Goal: Transaction & Acquisition: Purchase product/service

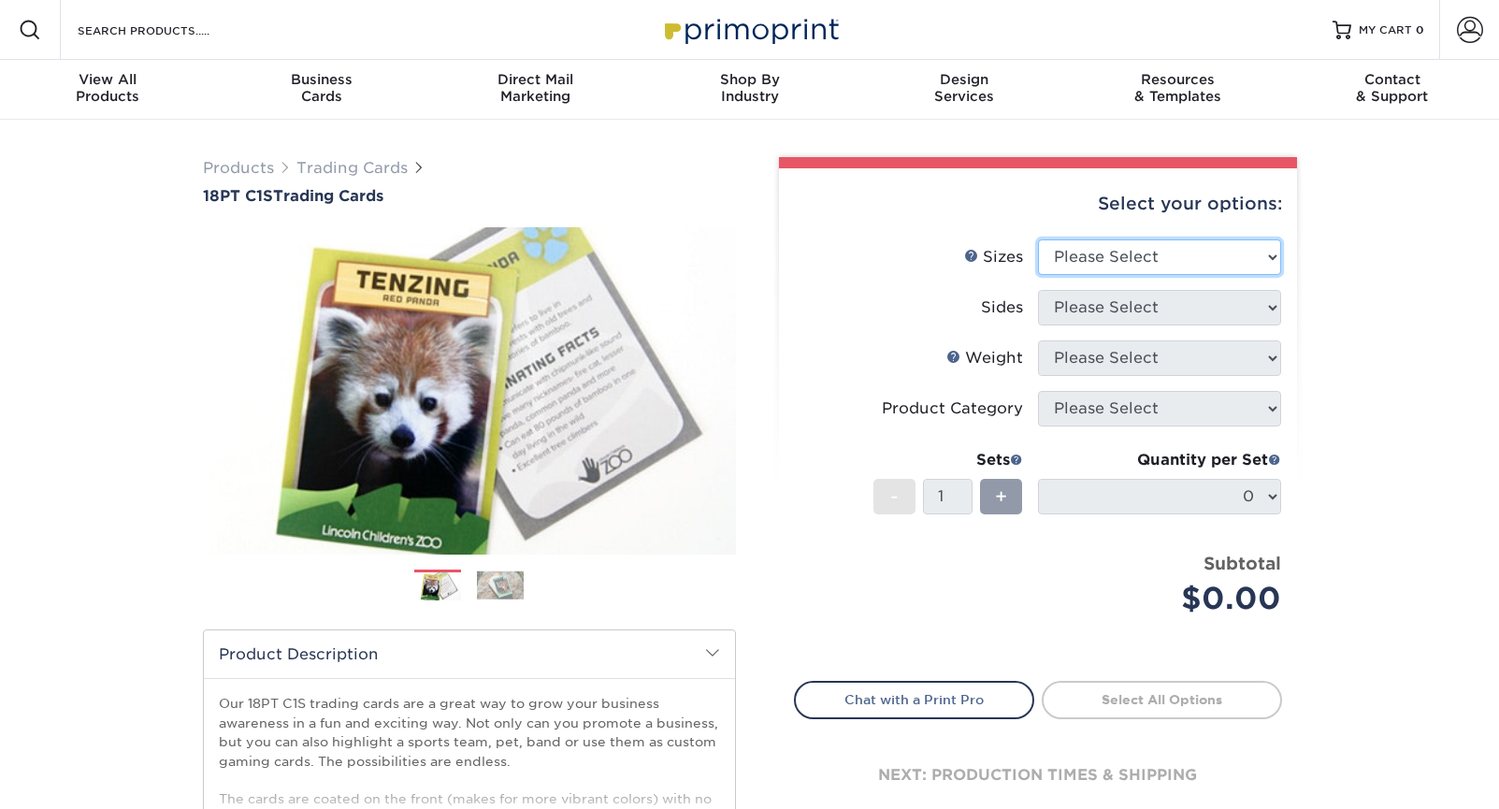
click at [1130, 260] on select "Please Select 2.5" x 3.5"" at bounding box center [1159, 257] width 243 height 36
select select "2.50x3.50"
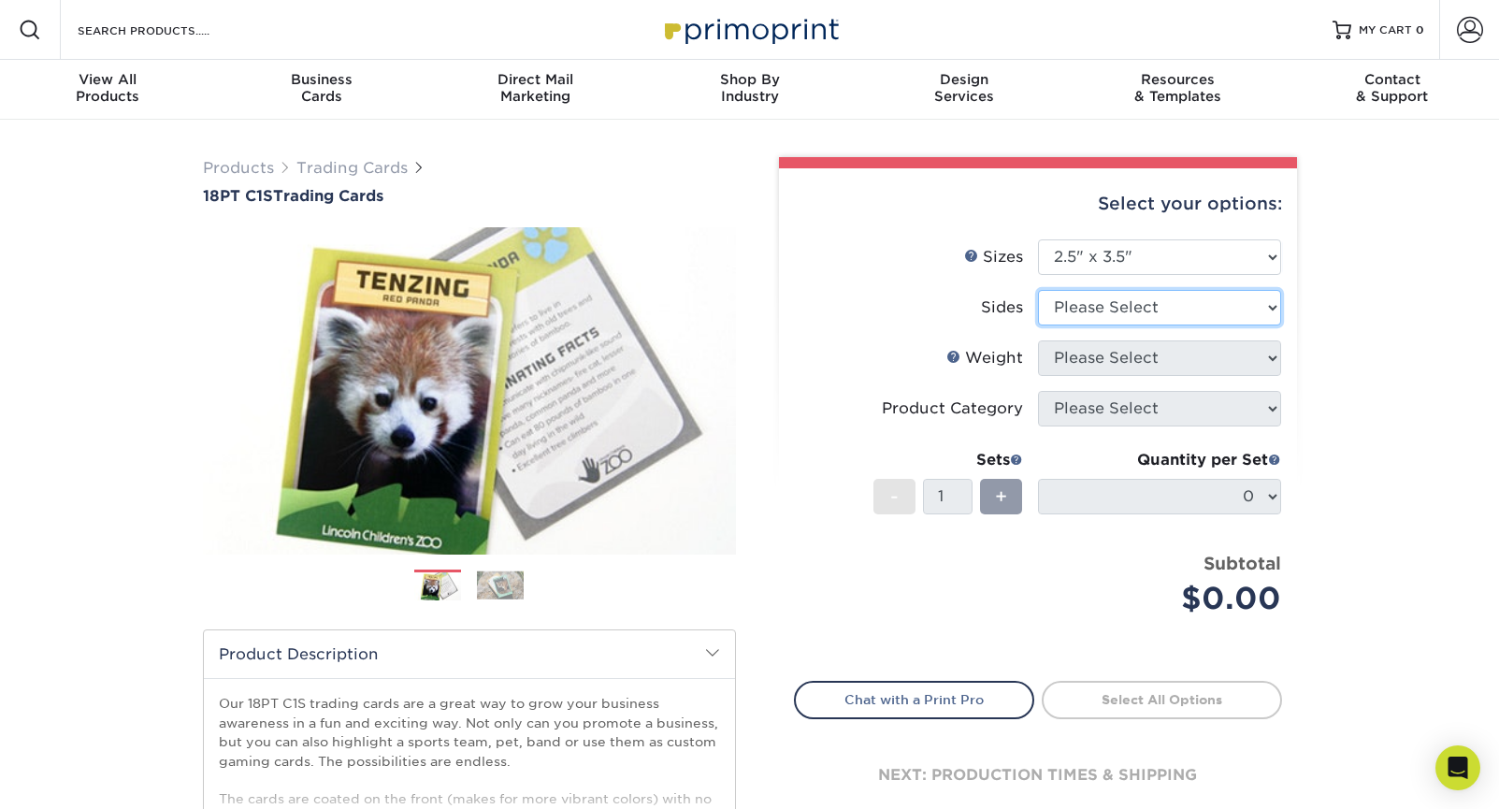
click at [1121, 308] on select "Please Select Print Both Sides Print Front Only" at bounding box center [1159, 308] width 243 height 36
select select "13abbda7-1d64-4f25-8bb2-c179b224825d"
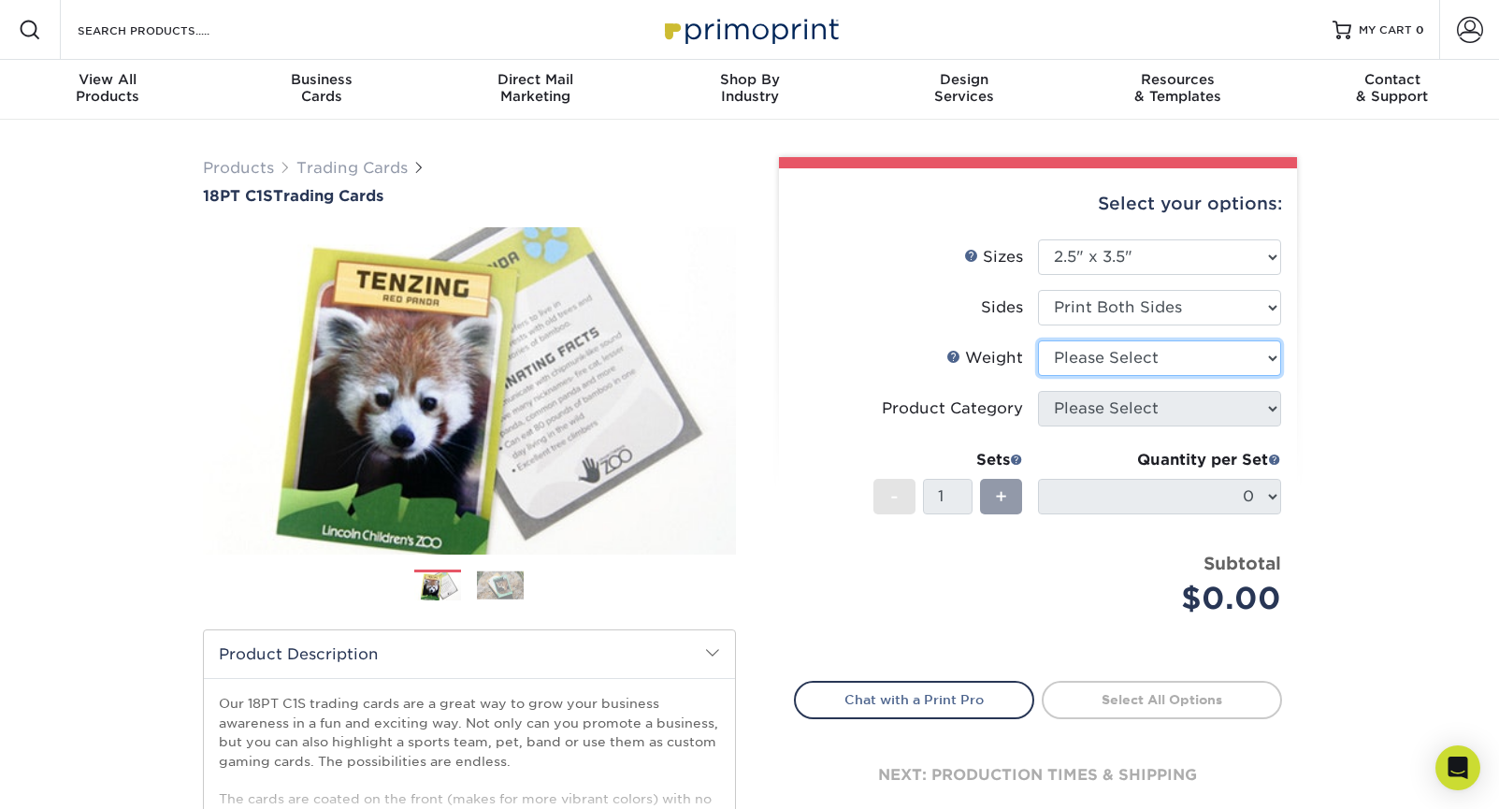
click at [1221, 356] on select "Please Select 18PT C1S" at bounding box center [1159, 358] width 243 height 36
select select "18PTC1S"
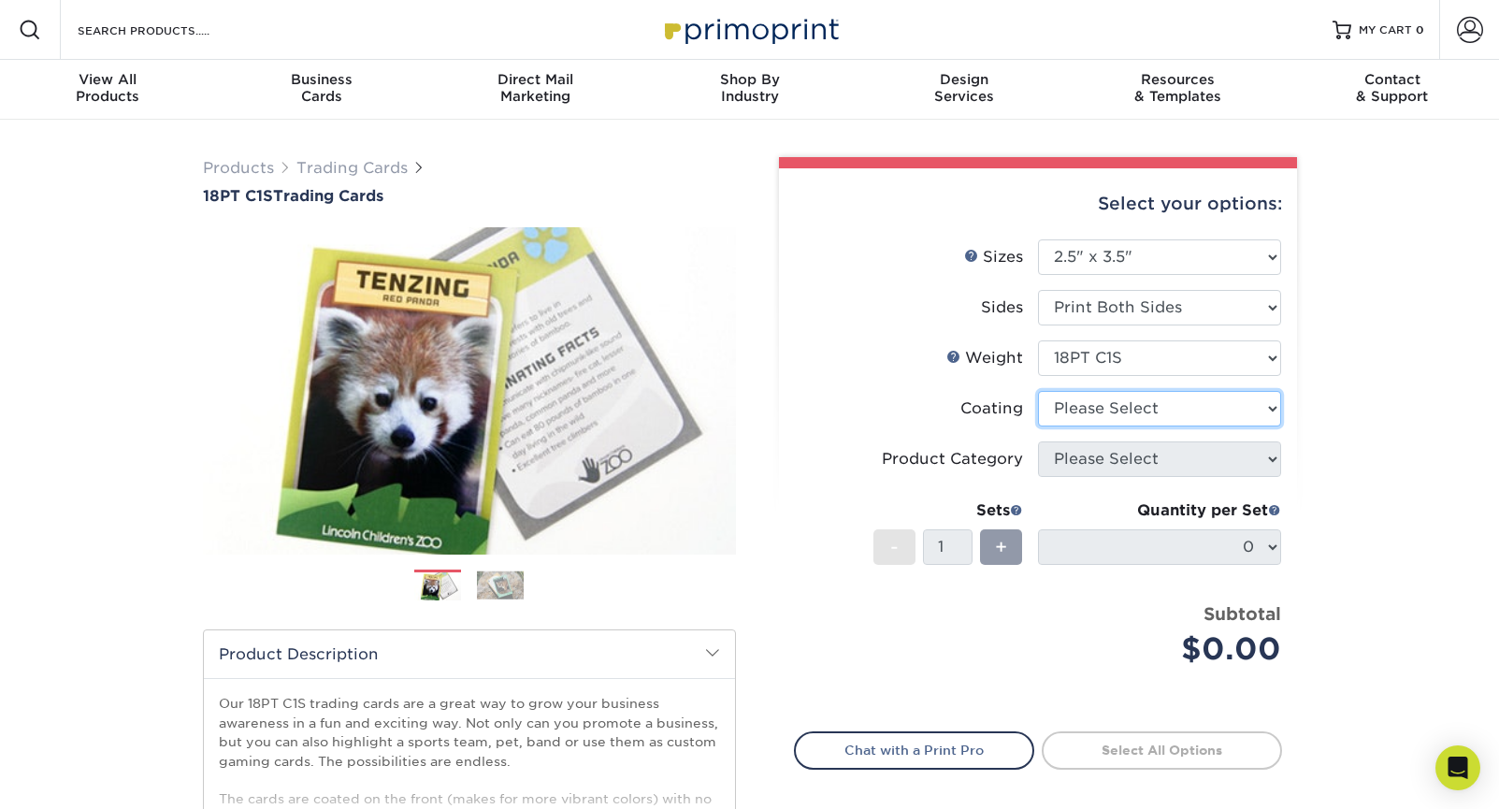
click at [1199, 403] on select at bounding box center [1159, 409] width 243 height 36
select select "3e7618de-abca-4bda-9f97-8b9129e913d8"
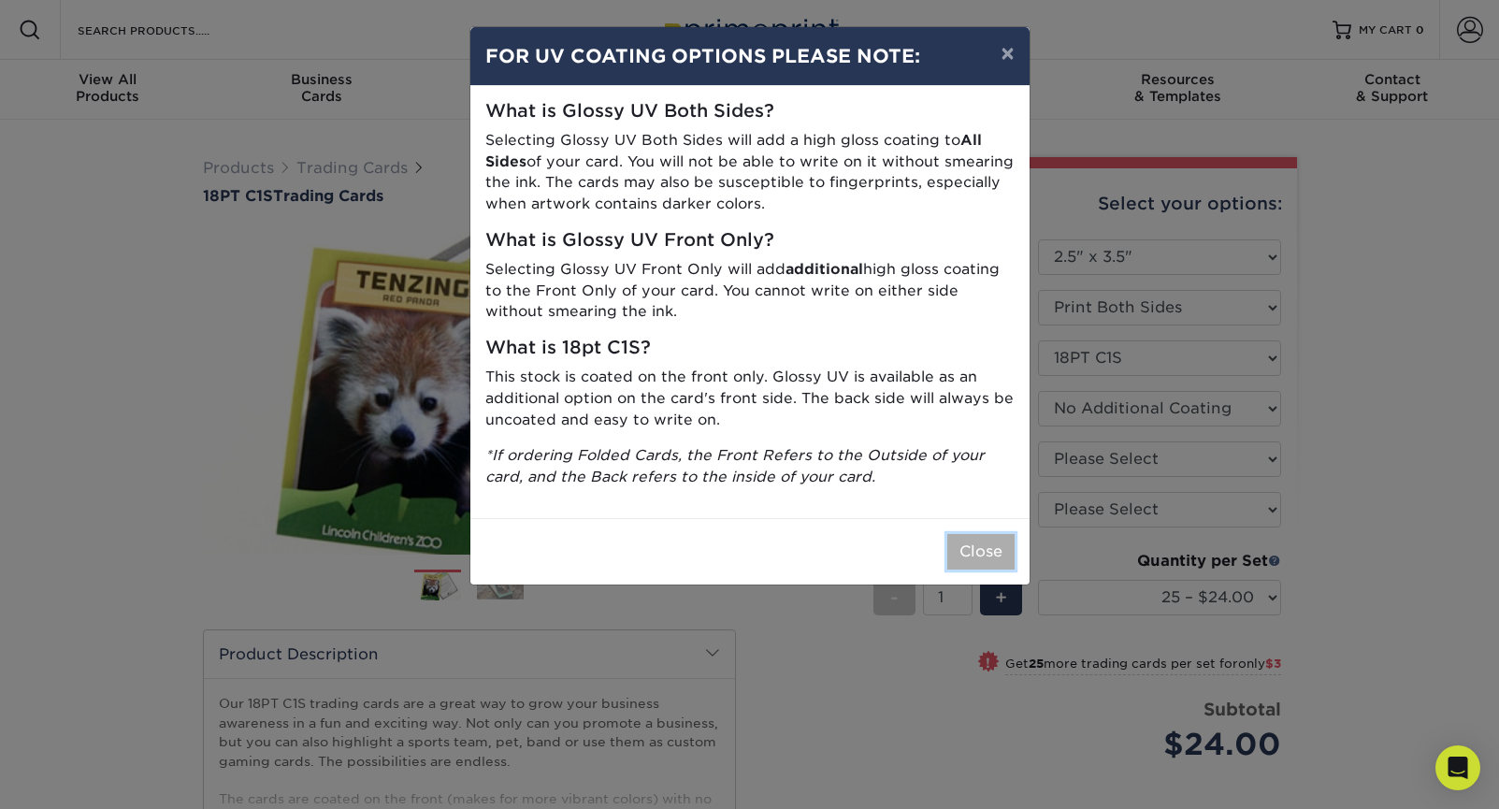
click at [974, 549] on button "Close" at bounding box center [980, 552] width 67 height 36
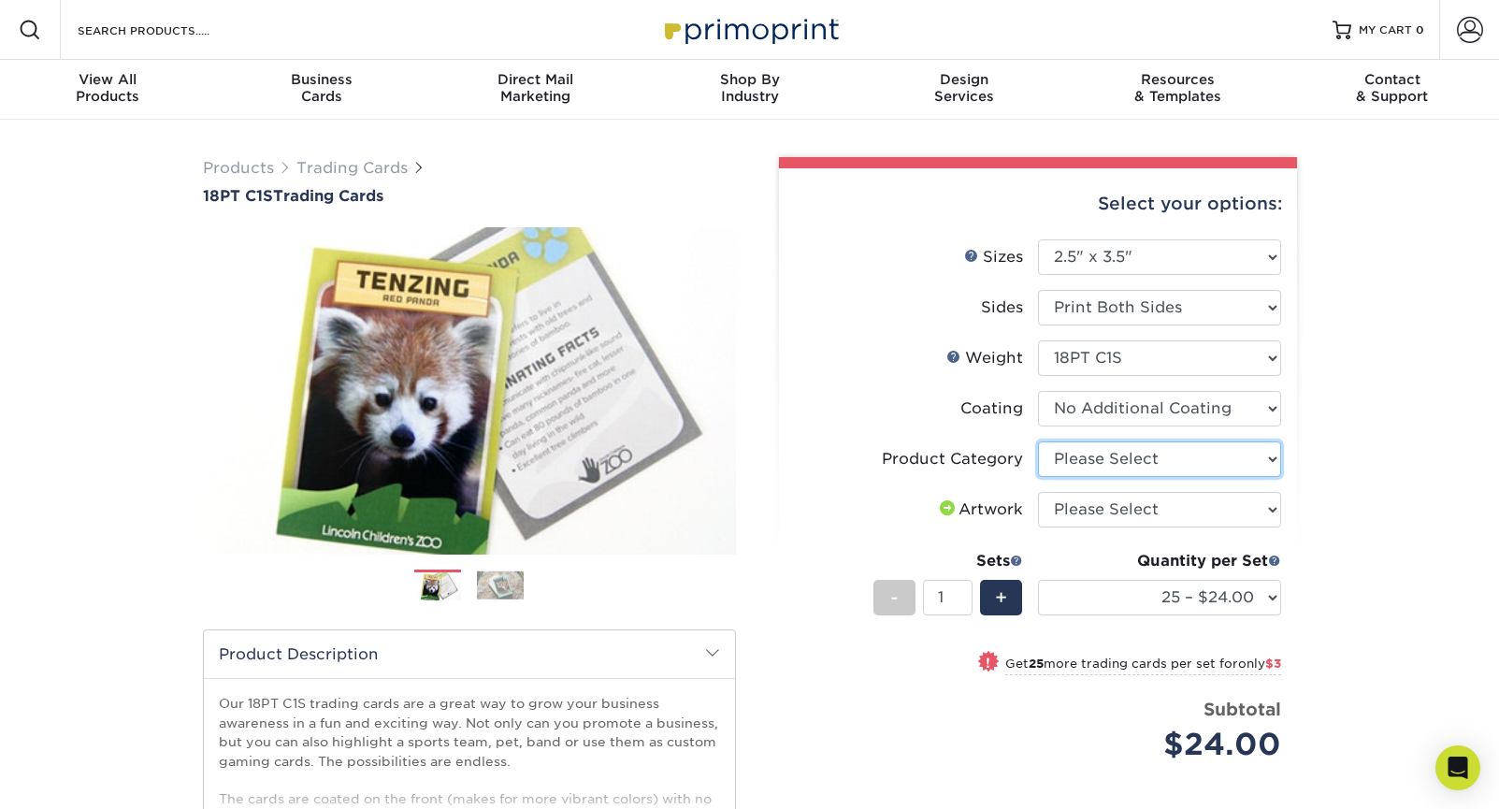
click at [1162, 458] on select "Please Select Trading Cards" at bounding box center [1159, 459] width 243 height 36
select select "c2f9bce9-36c2-409d-b101-c29d9d031e18"
click at [1150, 511] on select "Please Select I will upload files I need a design - $100" at bounding box center [1159, 510] width 243 height 36
select select "upload"
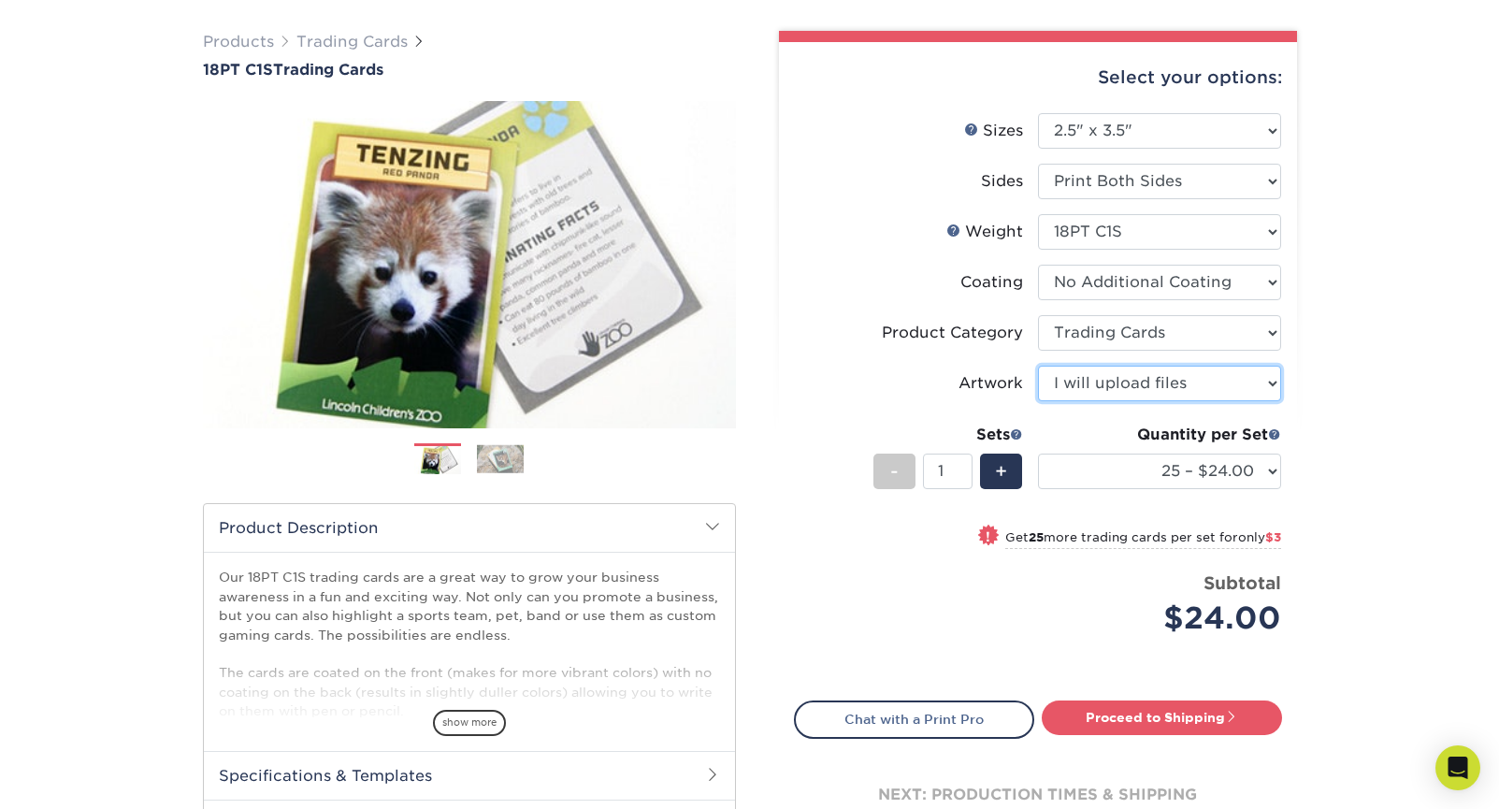
scroll to position [130, 0]
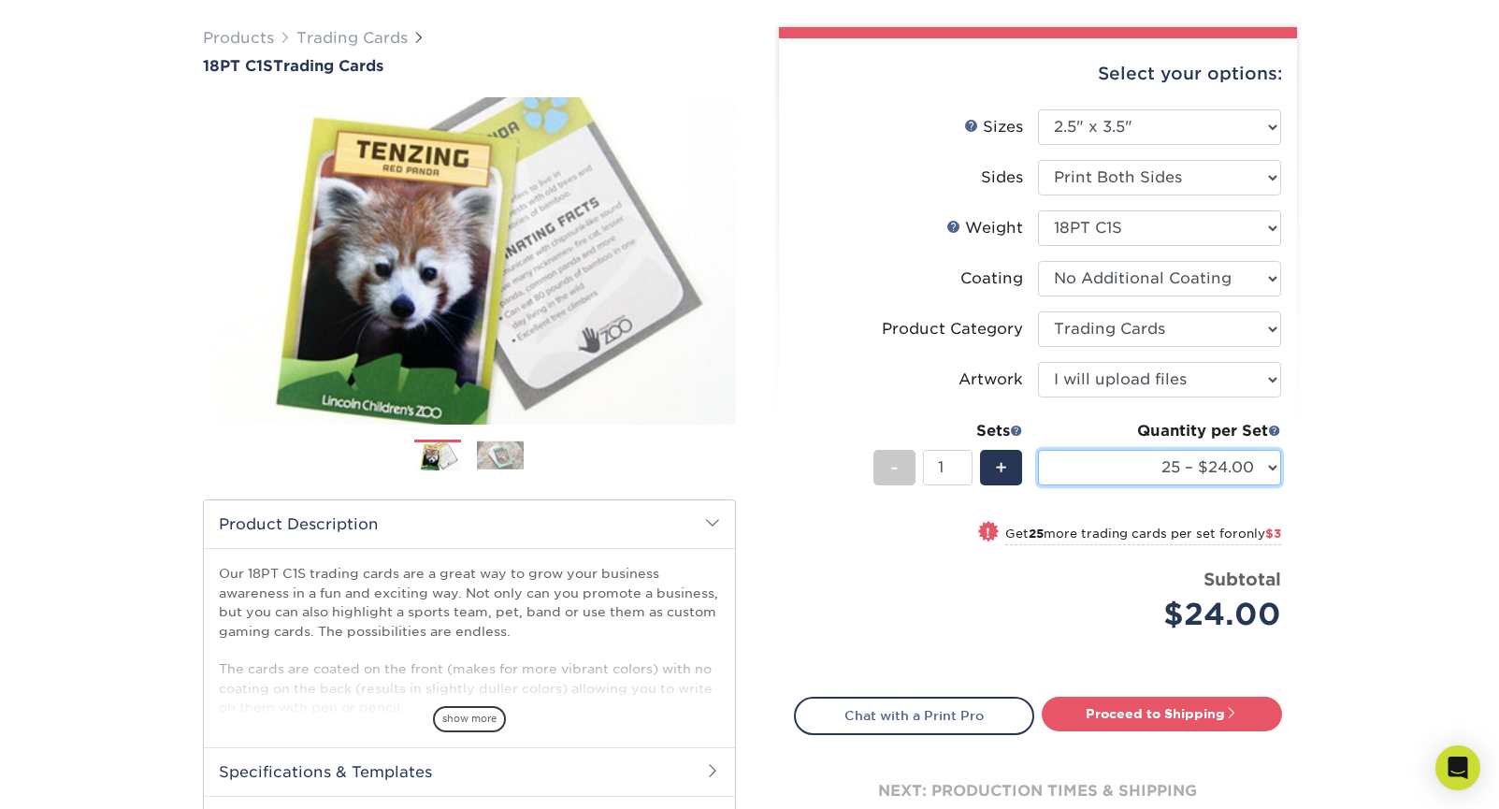
click at [1122, 476] on select "25 – $24.00 50 – $27.00 75 – $35.00 100 – $39.00 250 – $45.00 500 – $55.00 1000…" at bounding box center [1159, 468] width 243 height 36
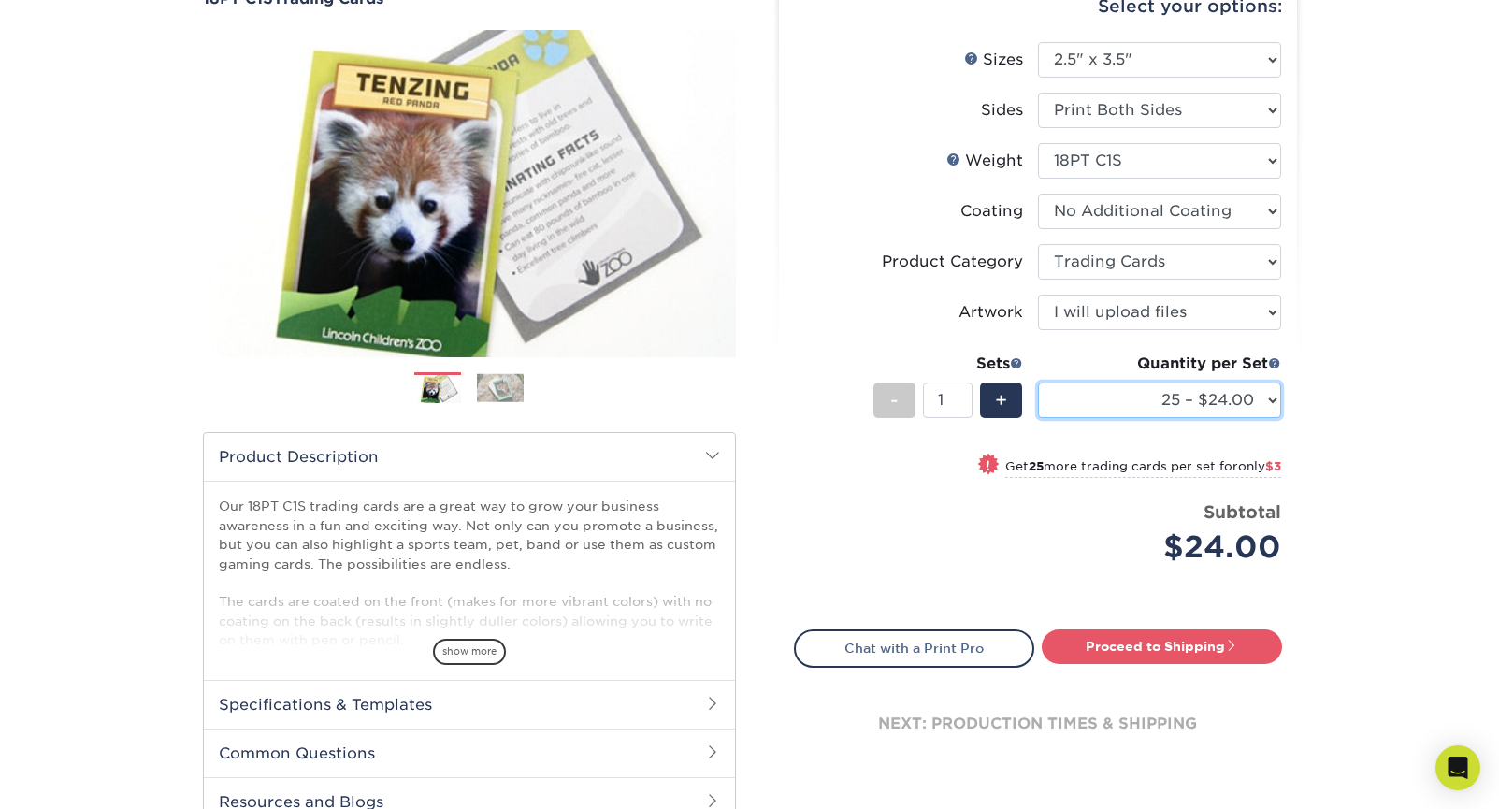
scroll to position [205, 0]
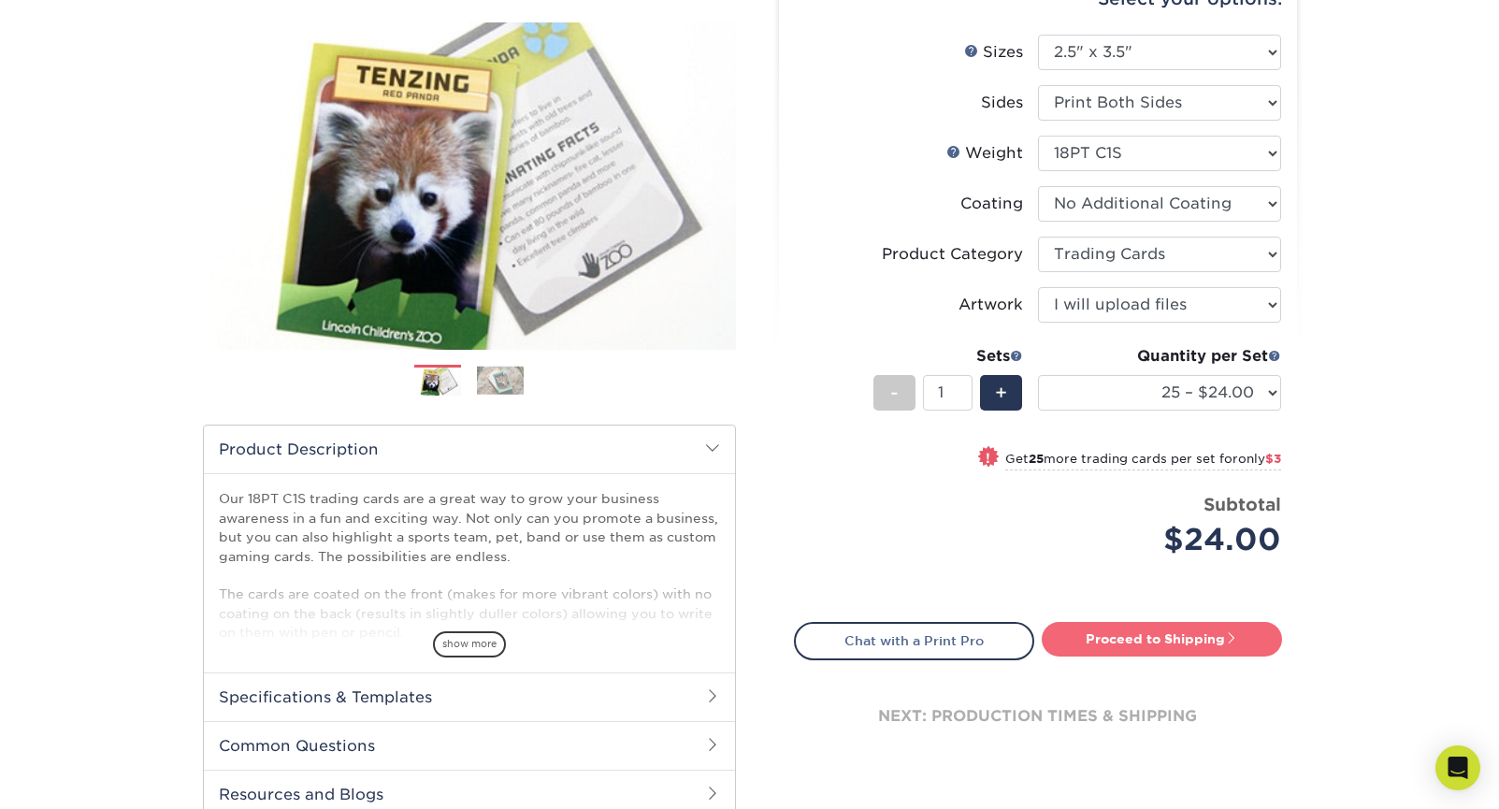
click at [1118, 639] on link "Proceed to Shipping" at bounding box center [1162, 639] width 240 height 34
type input "Set 1"
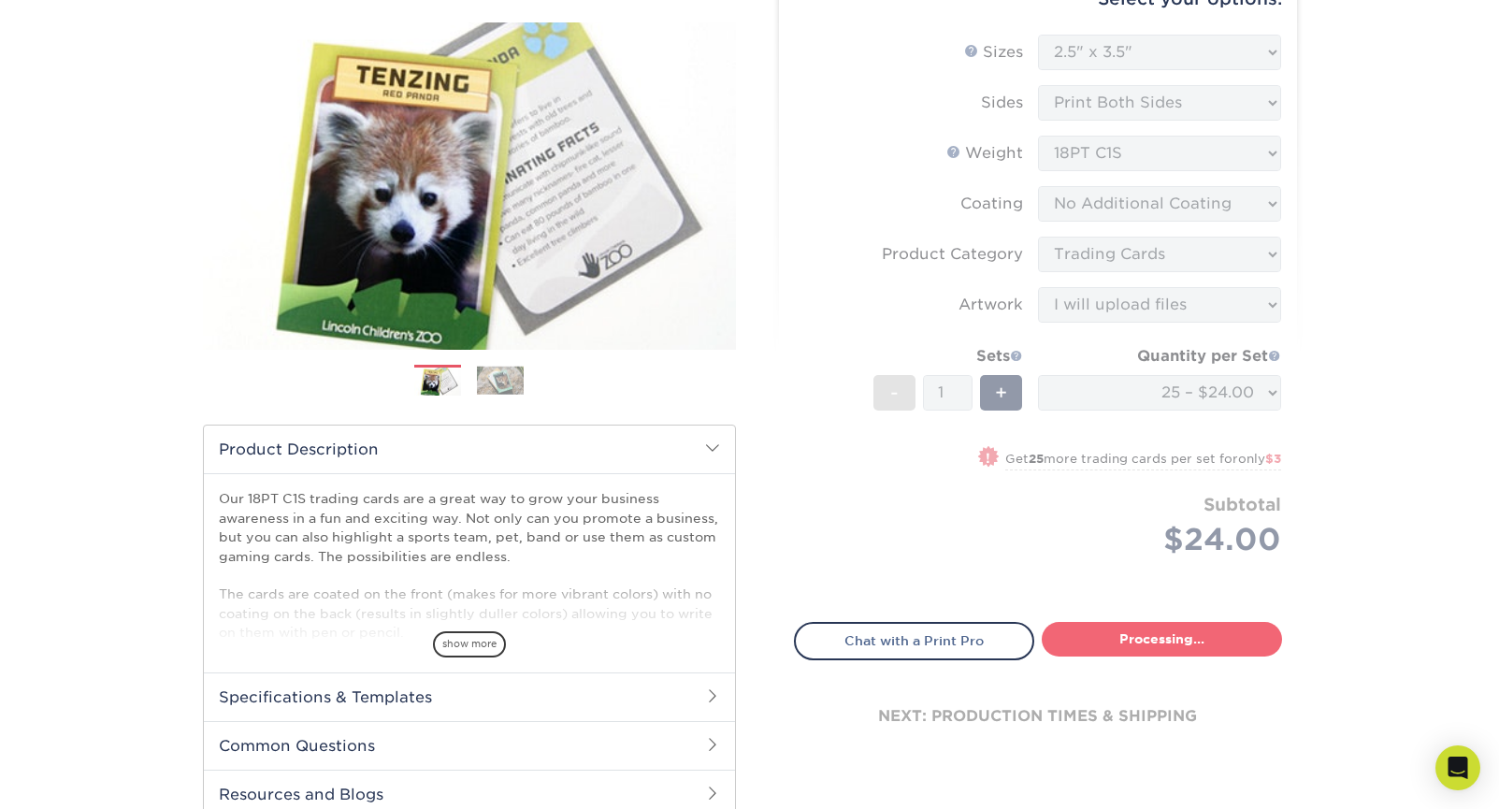
select select "93496b82-97d9-442a-849d-a6c043c823b6"
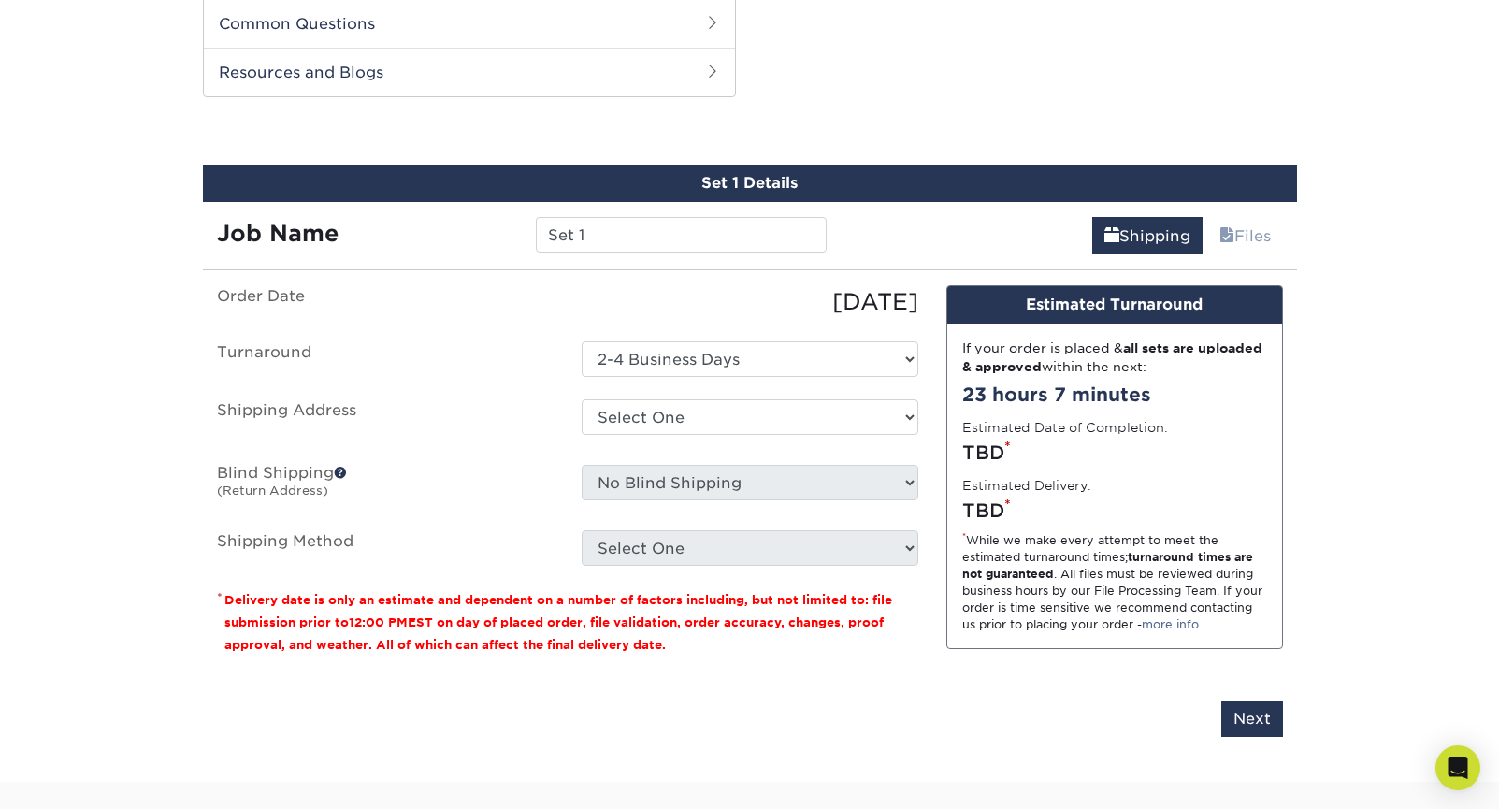
scroll to position [931, 0]
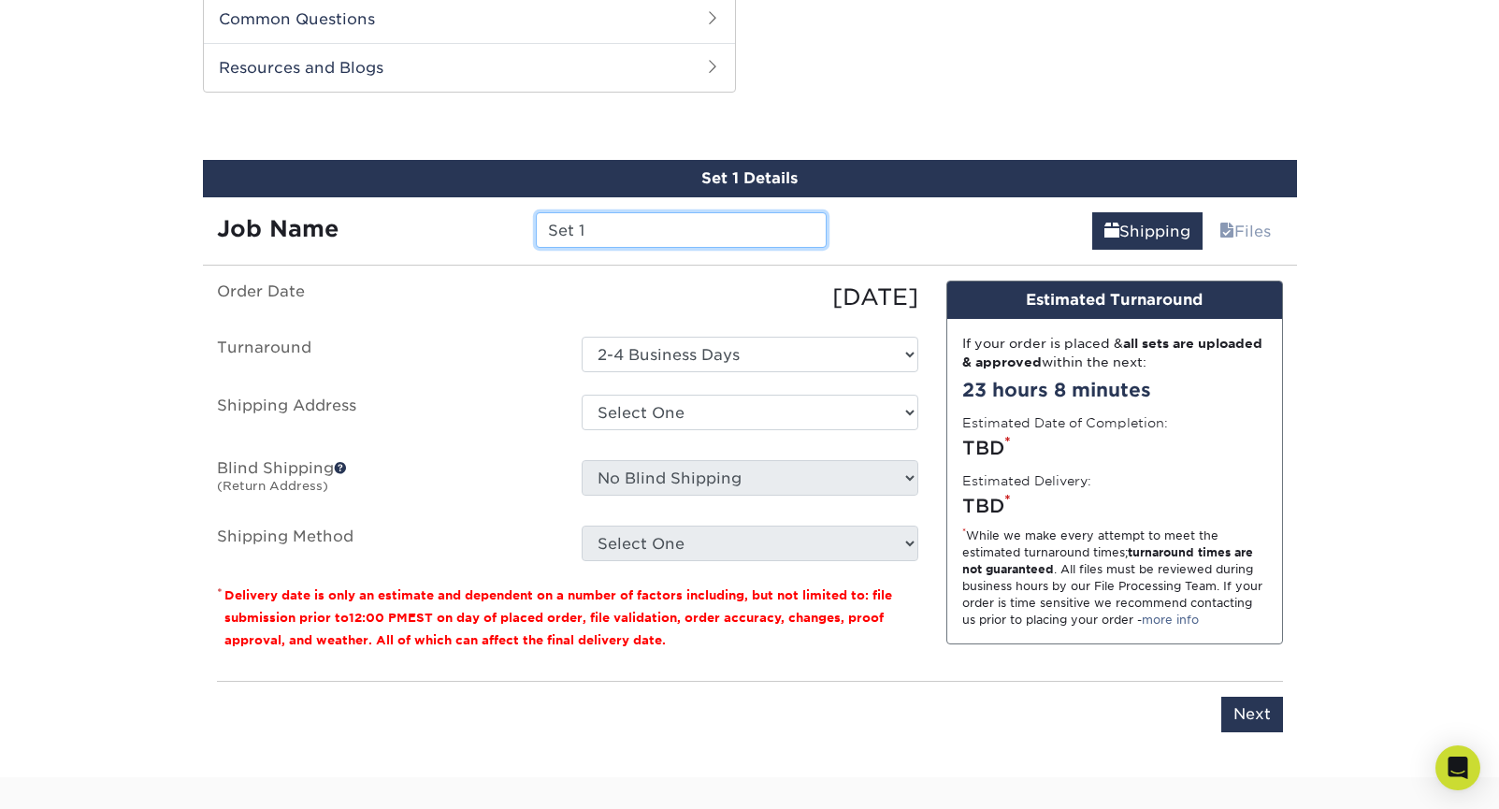
drag, startPoint x: 614, startPoint y: 231, endPoint x: 536, endPoint y: 220, distance: 78.4
click at [534, 225] on div "Set 1" at bounding box center [681, 230] width 319 height 36
type input "Trailer Expo"
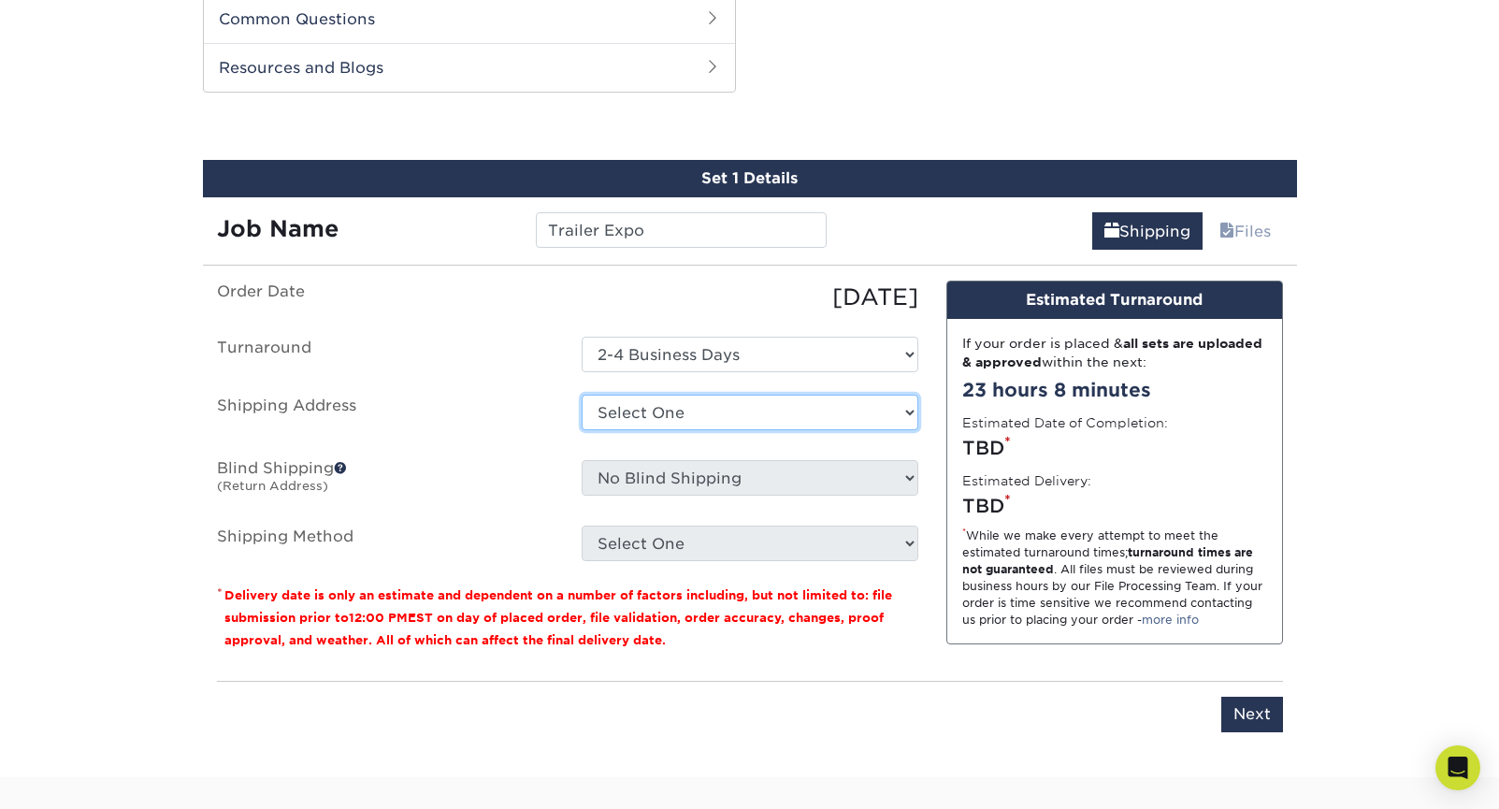
click at [655, 408] on select "Select One + Add New Address - Login" at bounding box center [750, 413] width 337 height 36
select select "newaddress"
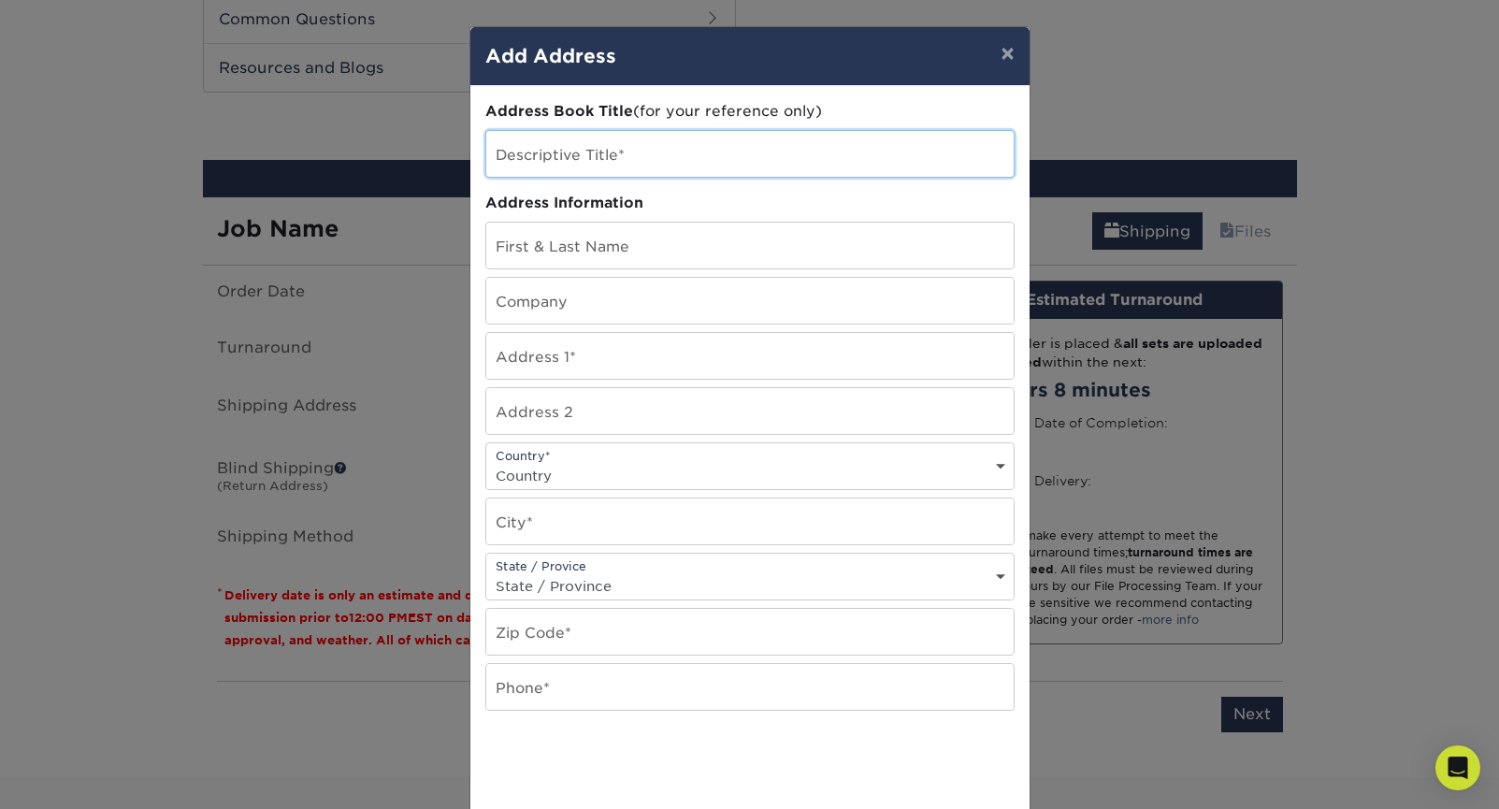
click at [649, 153] on input "text" at bounding box center [749, 154] width 527 height 46
type input "Creative Director"
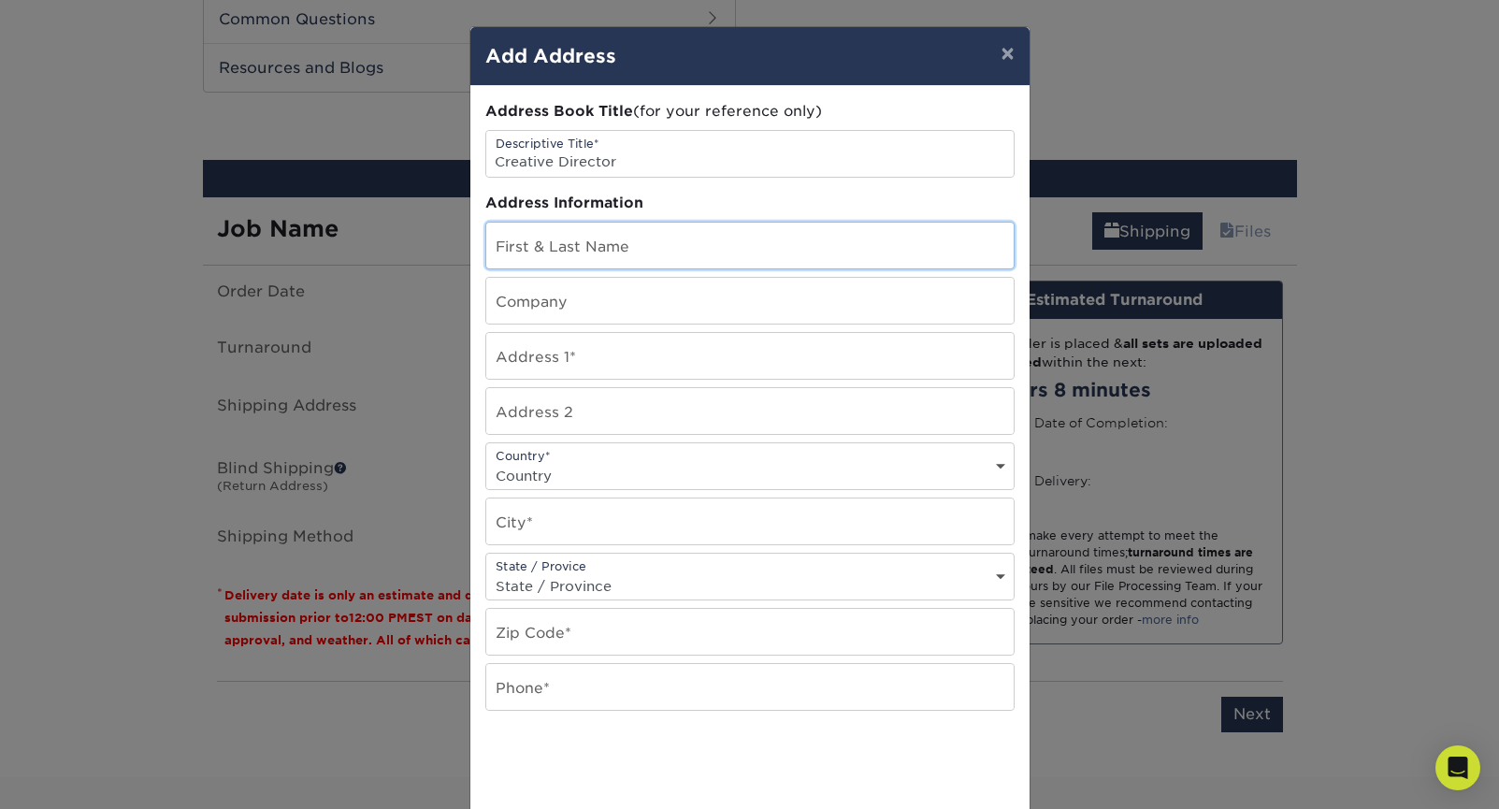
click at [657, 237] on input "text" at bounding box center [749, 246] width 527 height 46
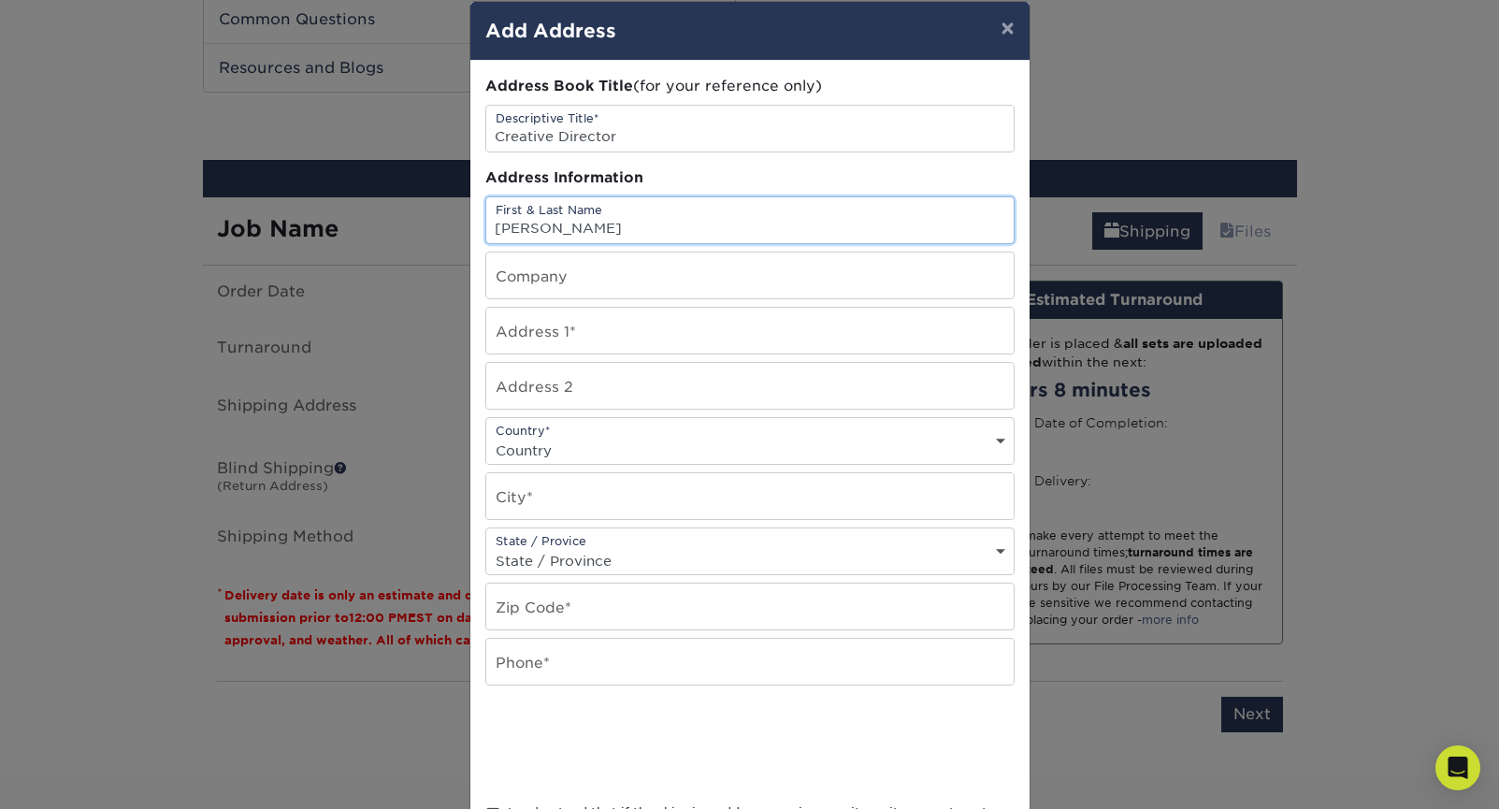
scroll to position [27, 0]
type input "[PERSON_NAME]"
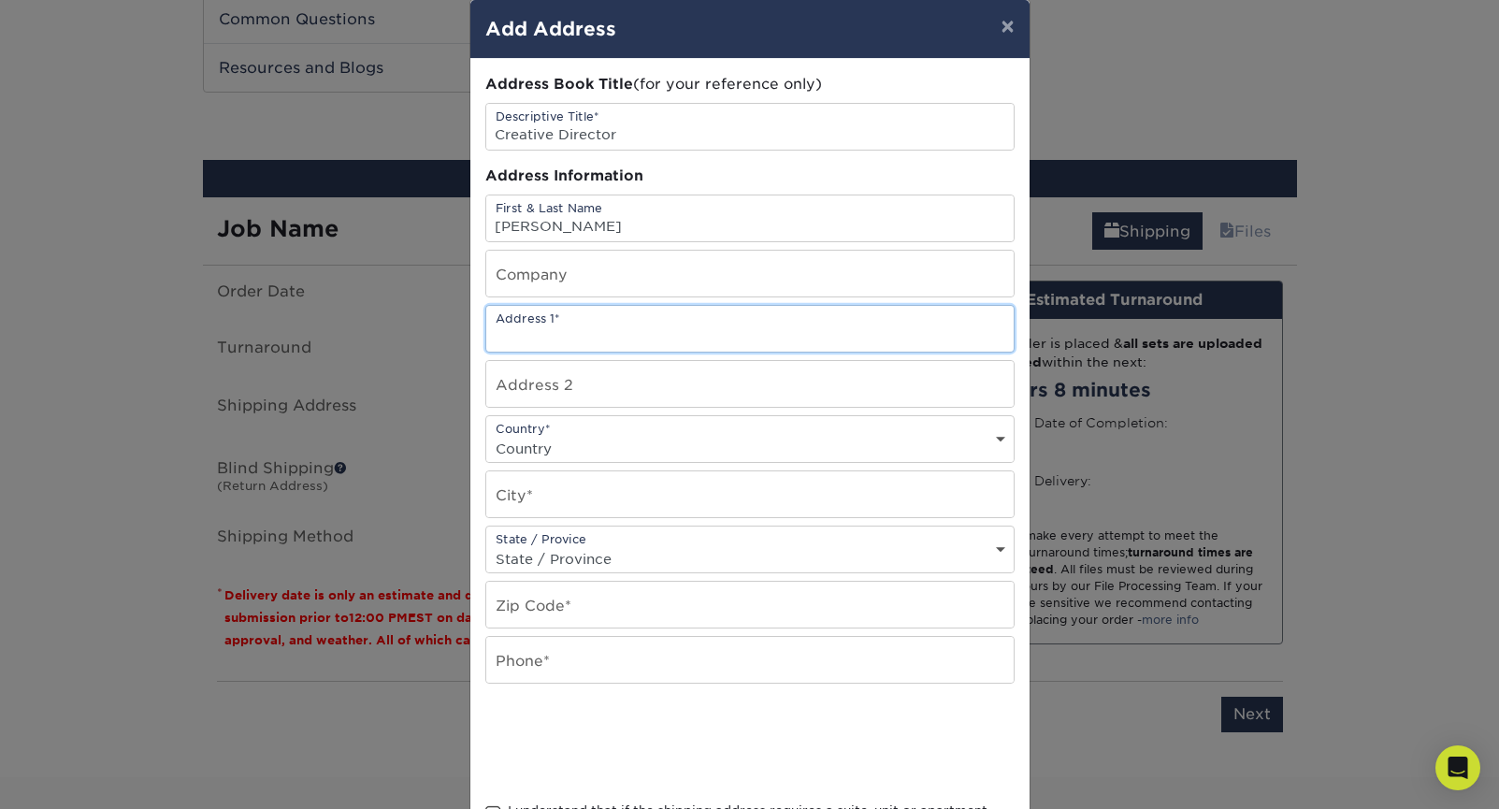
click at [530, 331] on input "text" at bounding box center [749, 329] width 527 height 46
type input "[STREET_ADDRESS]"
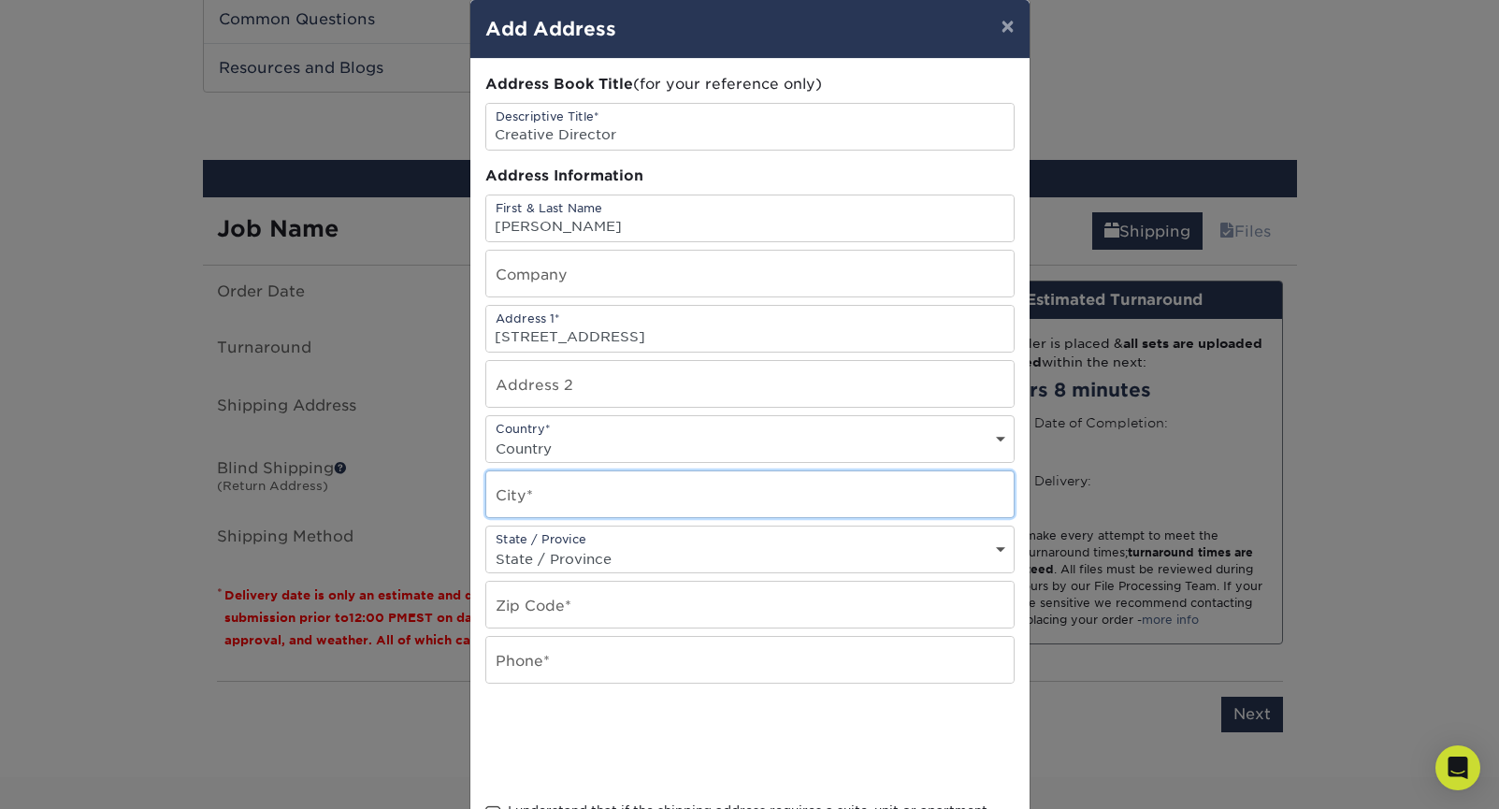
click at [520, 489] on input "text" at bounding box center [749, 494] width 527 height 46
click at [544, 444] on select "Country [GEOGRAPHIC_DATA] [GEOGRAPHIC_DATA] ----------------------------- [GEOG…" at bounding box center [749, 448] width 527 height 27
select select "US"
click at [542, 495] on input "text" at bounding box center [749, 494] width 527 height 46
type input "[PERSON_NAME]"
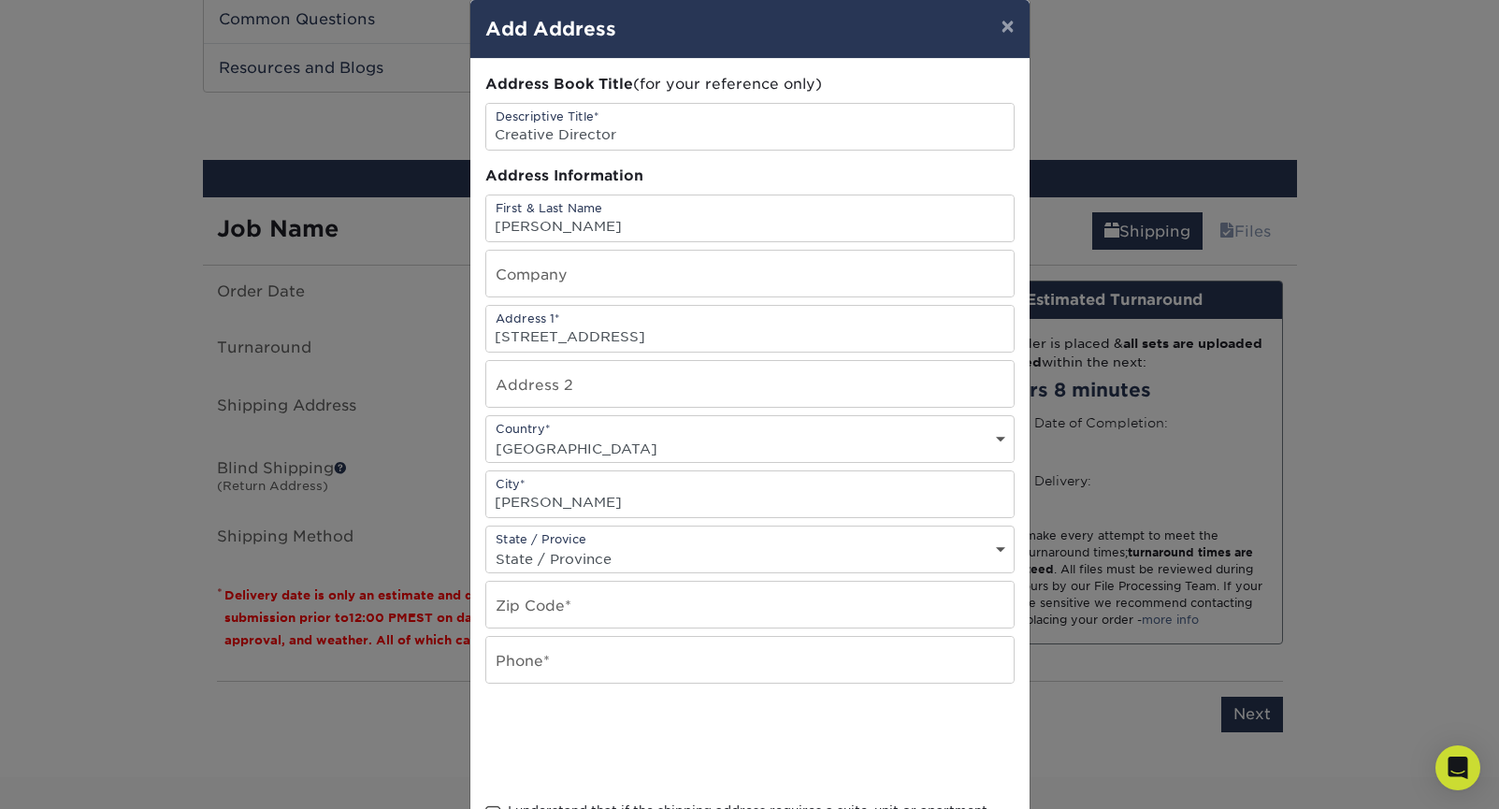
click at [831, 690] on div "Address Book Title (for your reference only) Descriptive Title* Creative Direct…" at bounding box center [749, 477] width 529 height 807
click at [665, 538] on div "State / Provice State / Province [US_STATE] [US_STATE] [US_STATE] [US_STATE] [U…" at bounding box center [749, 550] width 529 height 48
click at [615, 545] on select "State / Province [US_STATE] [US_STATE] [US_STATE] [US_STATE] [US_STATE] [US_STA…" at bounding box center [749, 558] width 527 height 27
select select "AR"
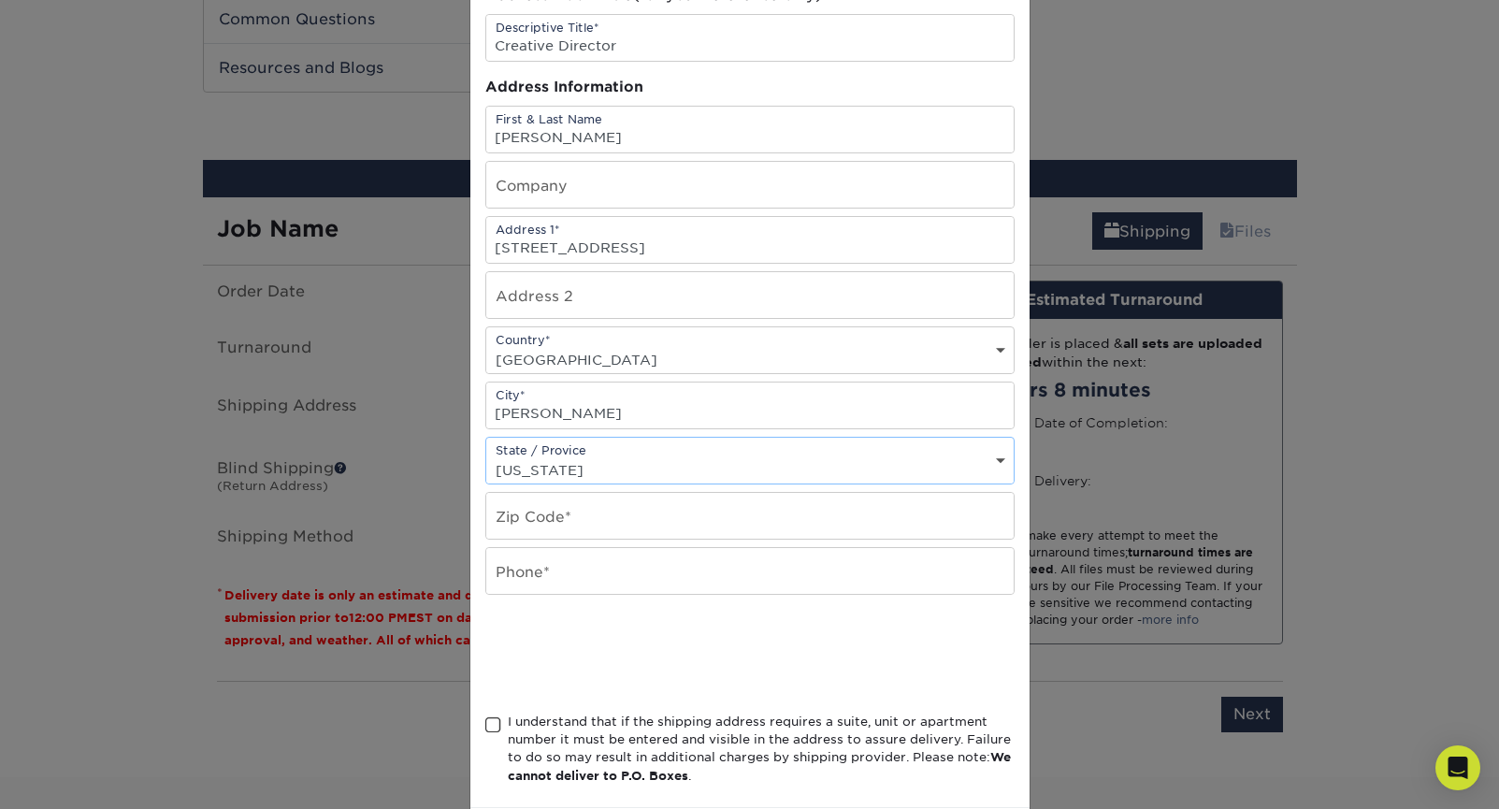
scroll to position [120, 0]
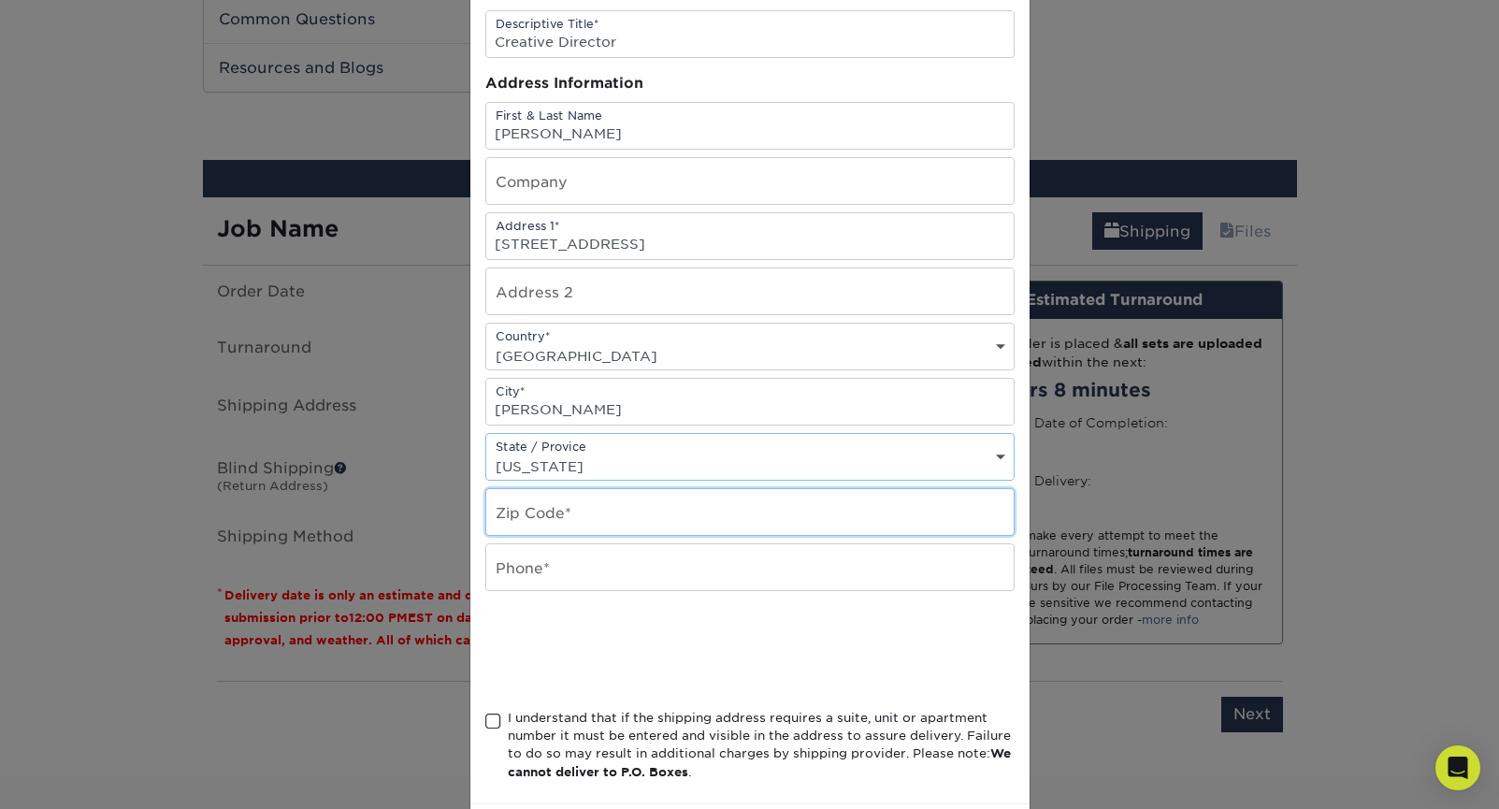
click at [594, 505] on input "text" at bounding box center [749, 512] width 527 height 46
type input "72022"
click at [854, 634] on div at bounding box center [749, 650] width 529 height 73
click at [747, 569] on input "text" at bounding box center [749, 567] width 527 height 46
type input "6017506586"
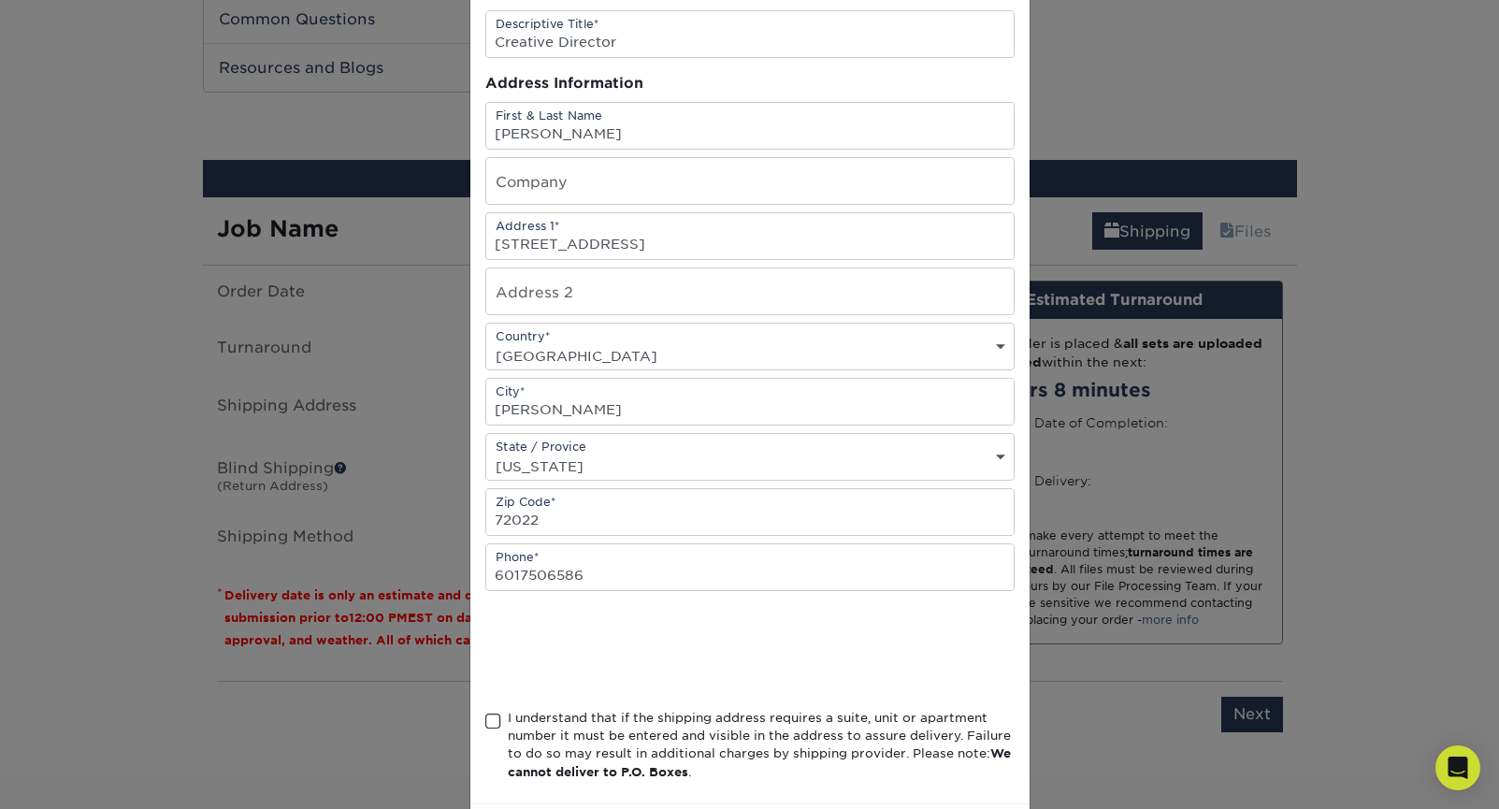
scroll to position [208, 0]
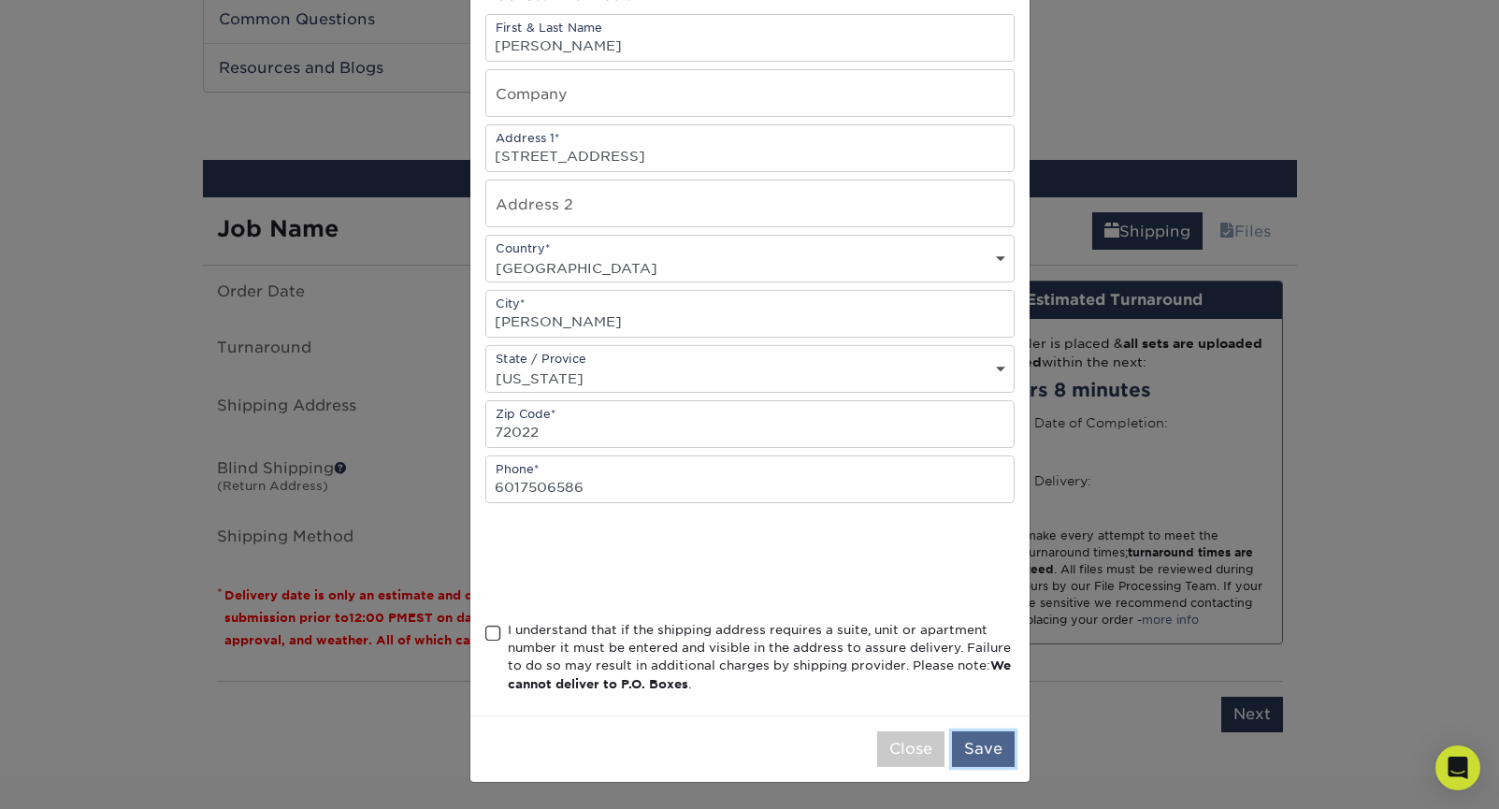
click at [978, 753] on button "Save" at bounding box center [983, 749] width 63 height 36
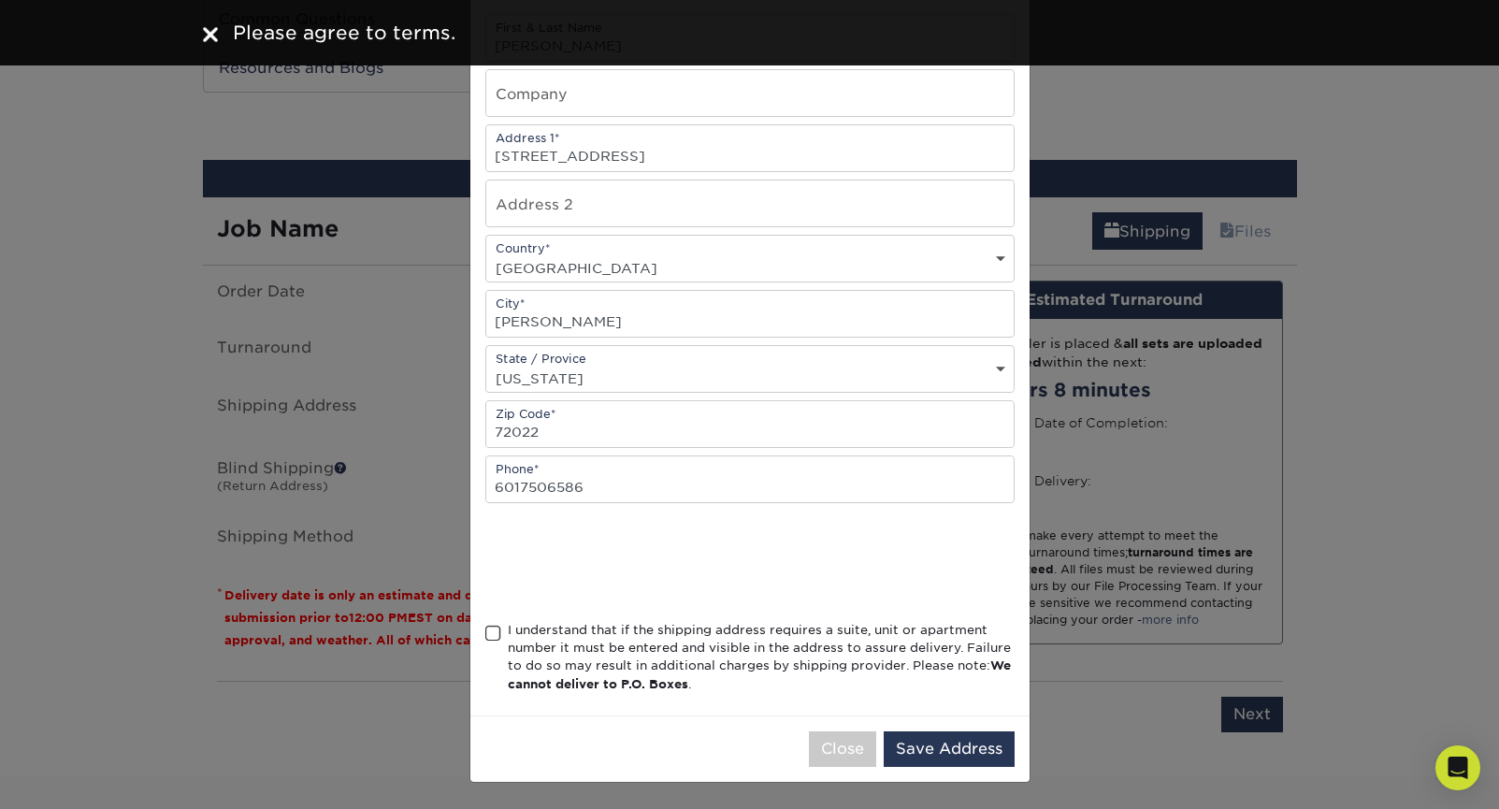
click at [490, 630] on span at bounding box center [493, 634] width 16 height 18
click at [0, 0] on input "I understand that if the shipping address requires a suite, unit or apartment n…" at bounding box center [0, 0] width 0 height 0
click at [920, 748] on button "Save Address" at bounding box center [949, 749] width 131 height 36
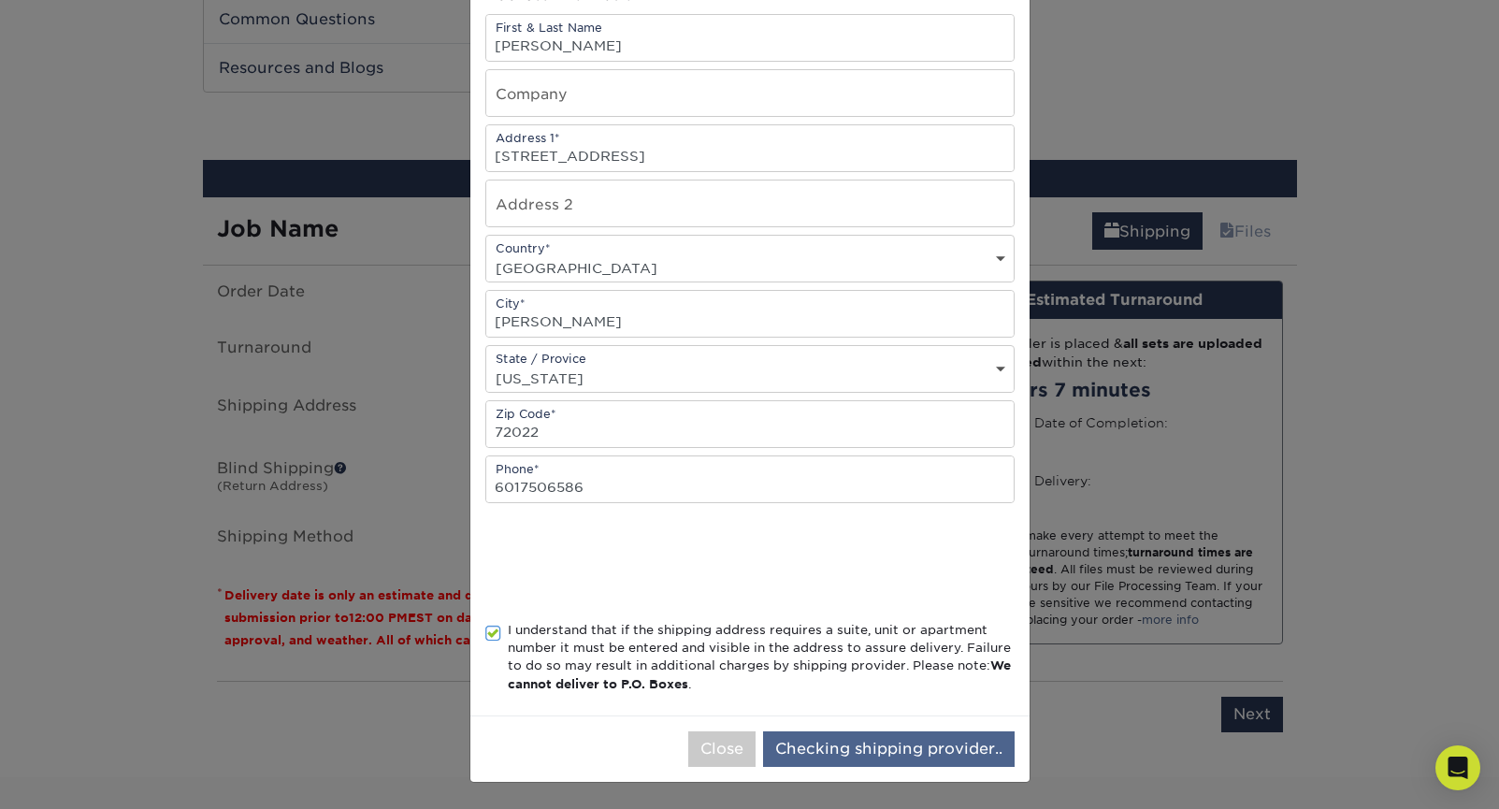
scroll to position [0, 0]
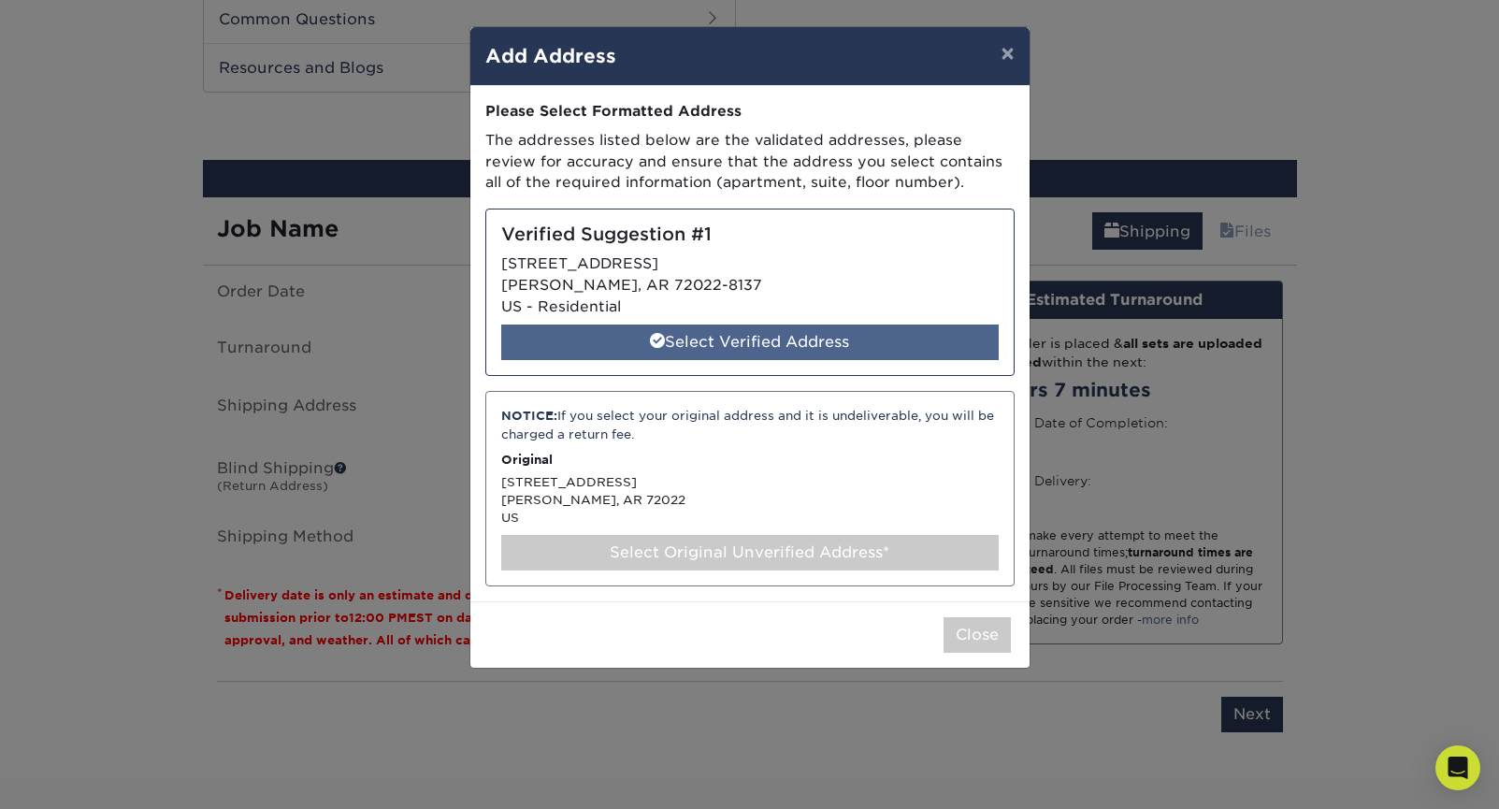
click at [801, 335] on div "Select Verified Address" at bounding box center [750, 343] width 498 height 36
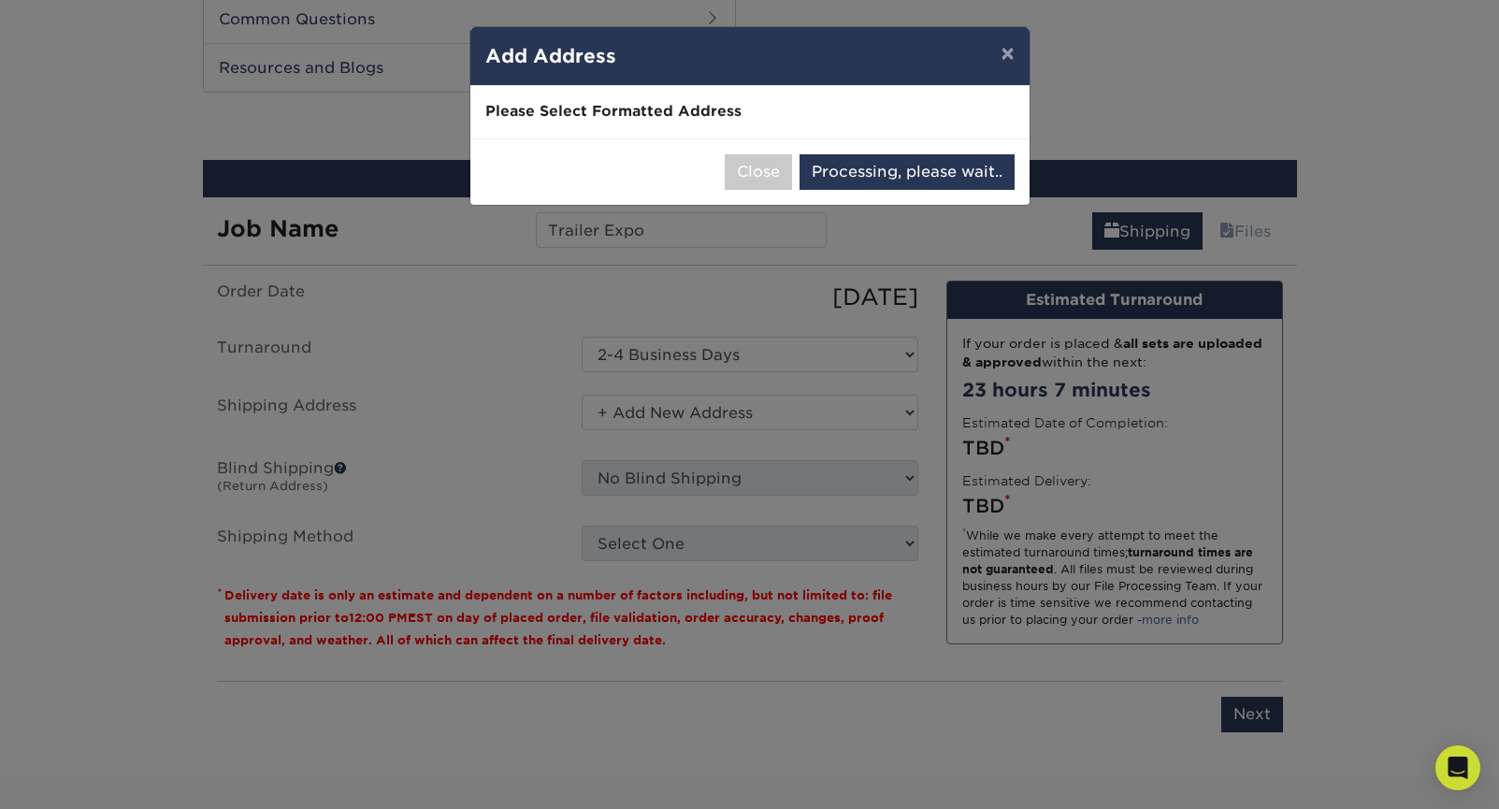
select select "285784"
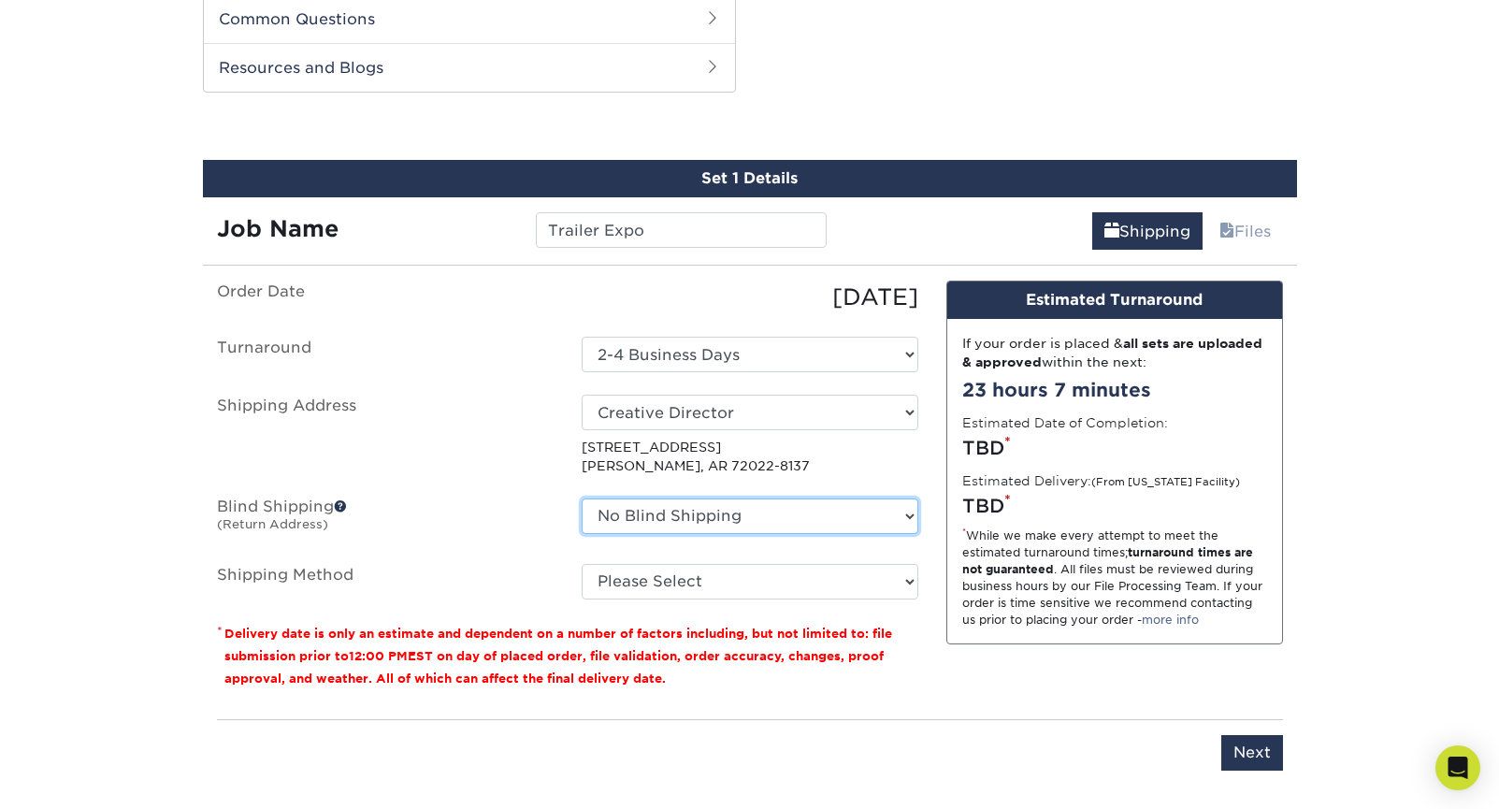
click at [809, 523] on select "No Blind Shipping + Add New Address" at bounding box center [750, 516] width 337 height 36
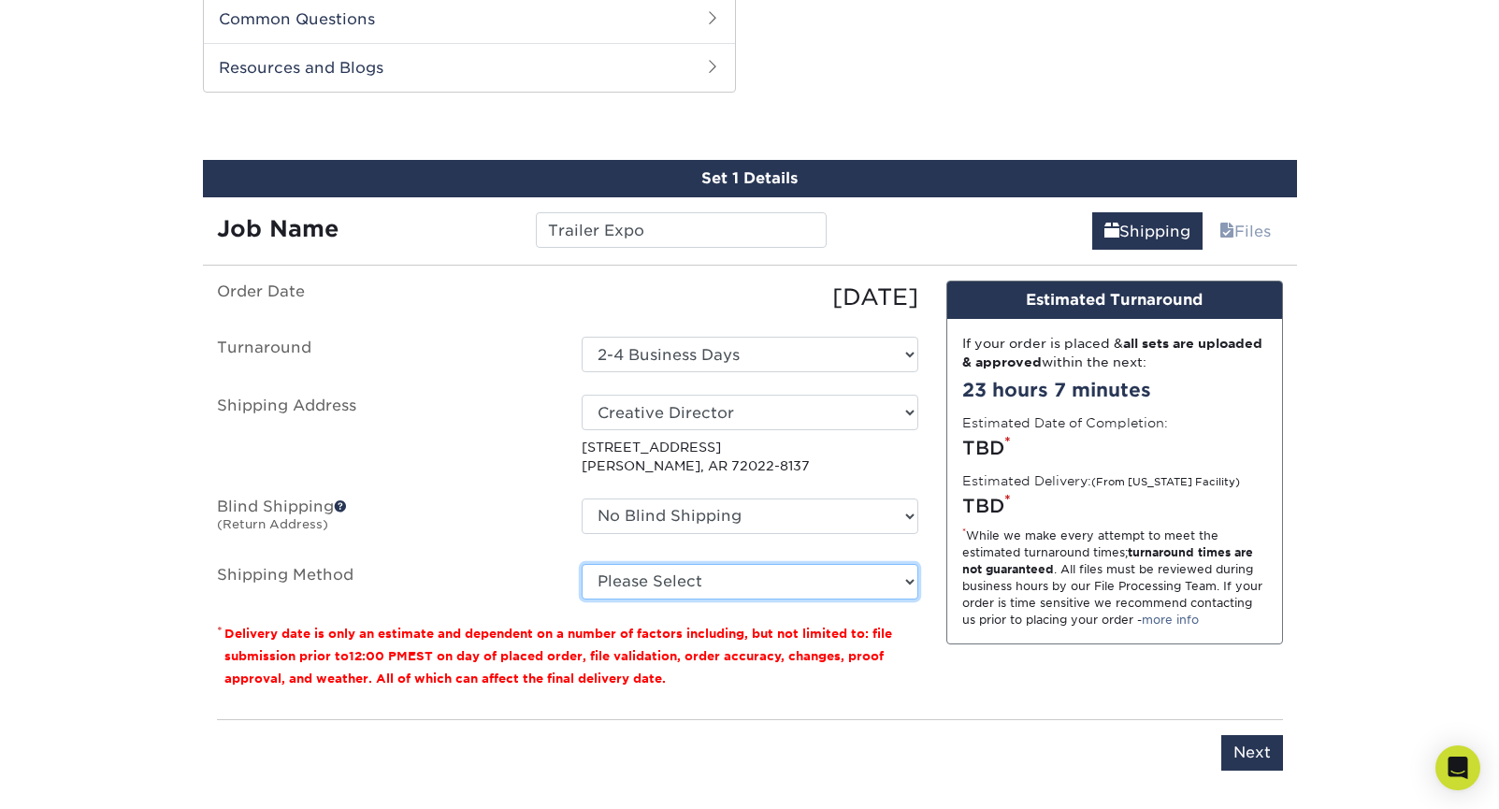
click at [660, 570] on select "Please Select Ground Shipping (+$23.90) 3 Day Shipping Service (+$29.99) 2 Day …" at bounding box center [750, 582] width 337 height 36
click at [702, 585] on select "Please Select Ground Shipping (+$23.90) 3 Day Shipping Service (+$29.99) 2 Day …" at bounding box center [750, 582] width 337 height 36
click at [687, 580] on select "Please Select Ground Shipping (+$23.90) 3 Day Shipping Service (+$29.99) 2 Day …" at bounding box center [750, 582] width 337 height 36
click at [691, 574] on select "Please Select Ground Shipping (+$23.90) 3 Day Shipping Service (+$29.99) 2 Day …" at bounding box center [750, 582] width 337 height 36
click at [692, 583] on select "Please Select Ground Shipping (+$23.90) 3 Day Shipping Service (+$29.99) 2 Day …" at bounding box center [750, 582] width 337 height 36
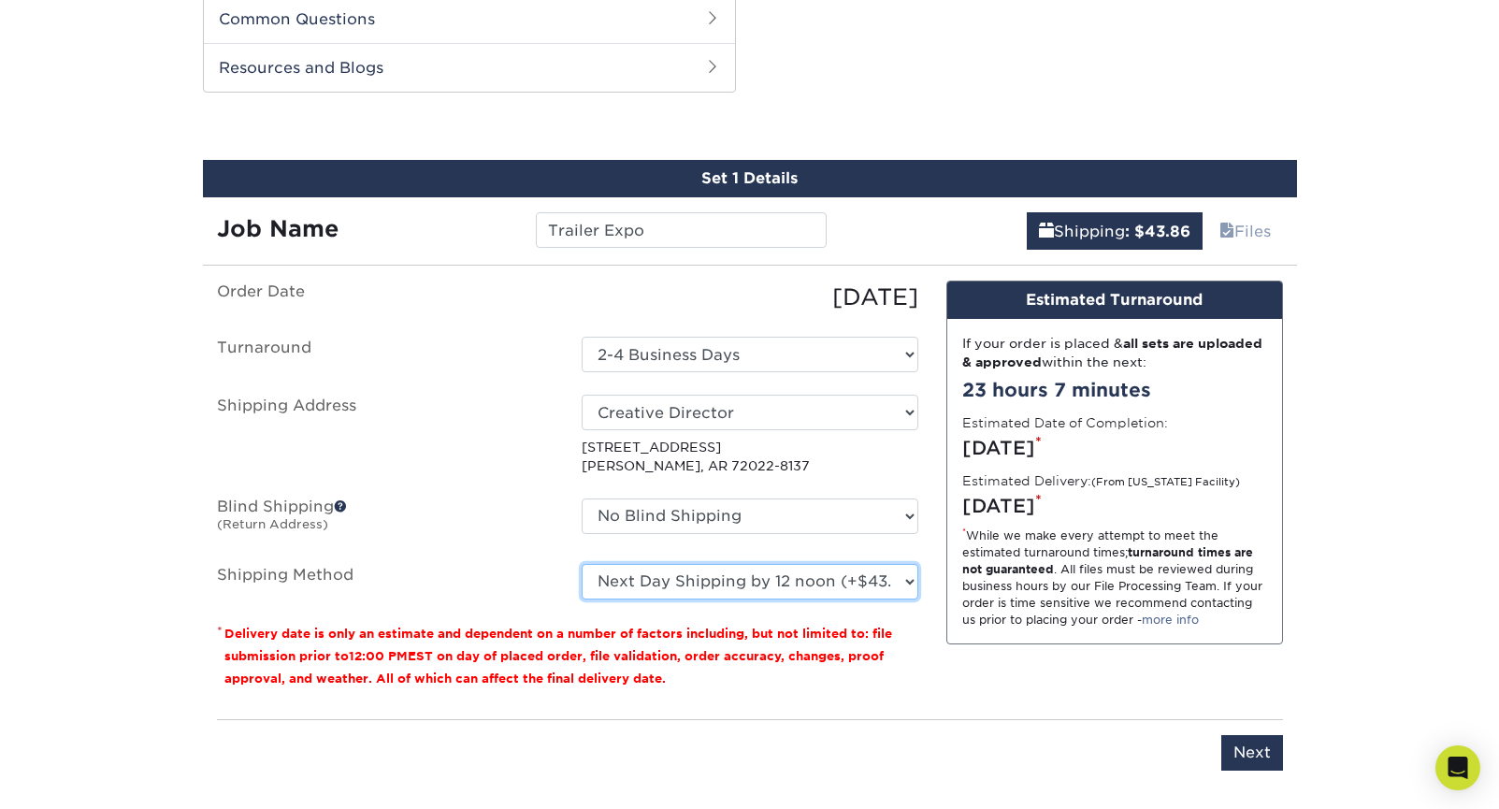
click at [693, 580] on select "Please Select Ground Shipping (+$23.90) 3 Day Shipping Service (+$29.99) 2 Day …" at bounding box center [750, 582] width 337 height 36
select select "14"
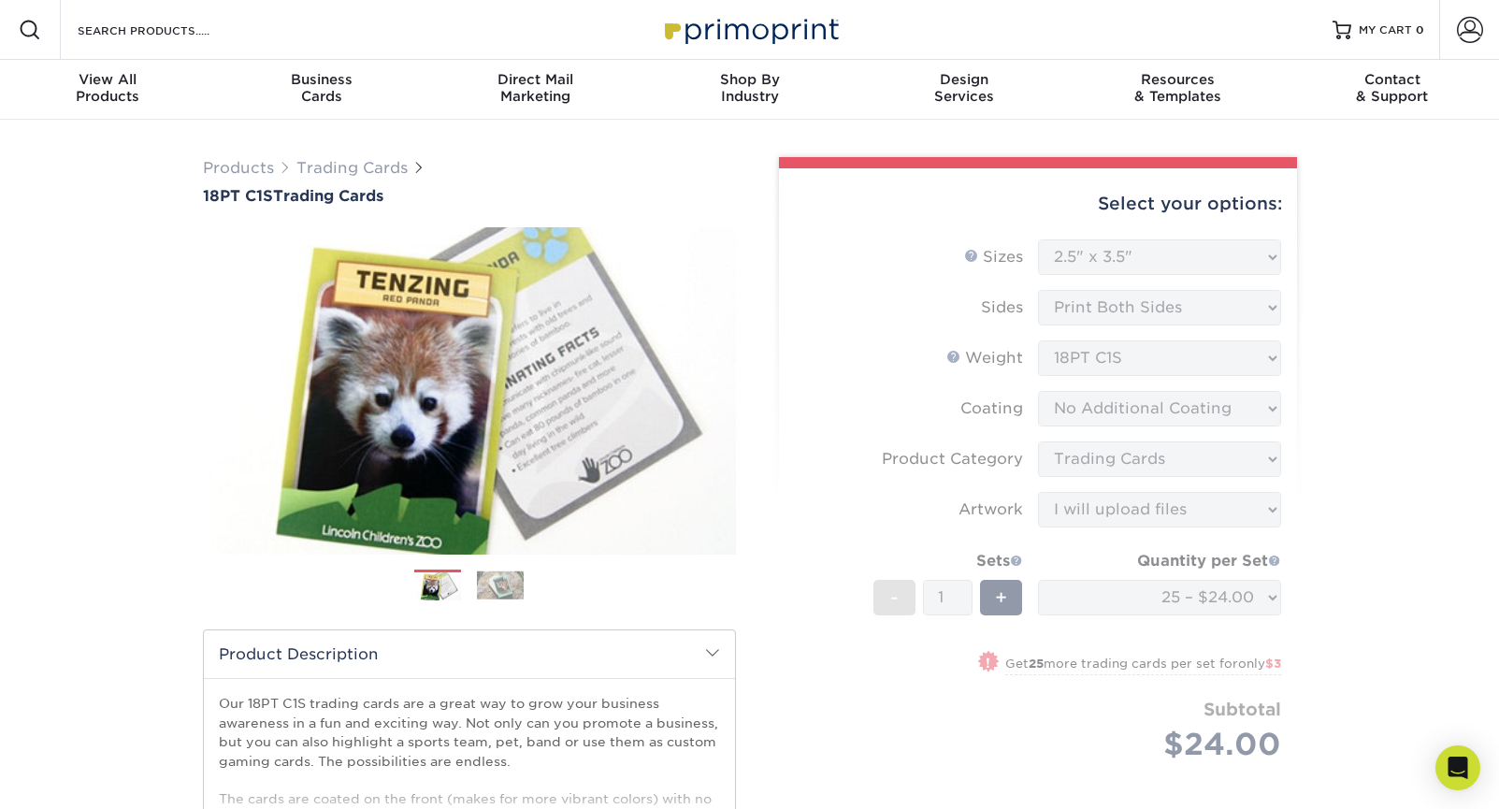
scroll to position [6, 0]
